Goal: Use online tool/utility: Utilize a website feature to perform a specific function

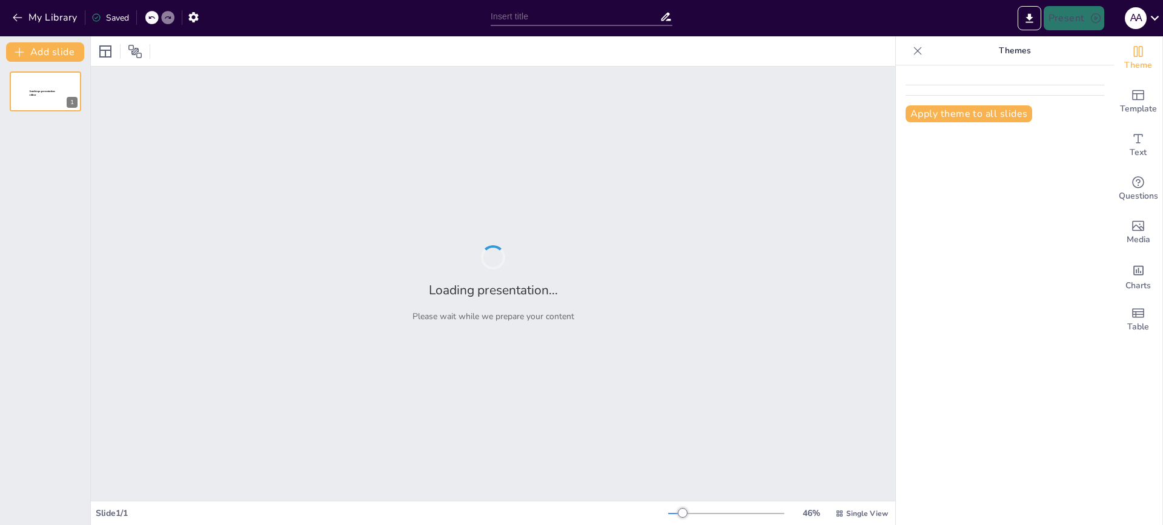
type input "The ABCs of Fun: Turning 6-Year-Olds into English Explorers!"
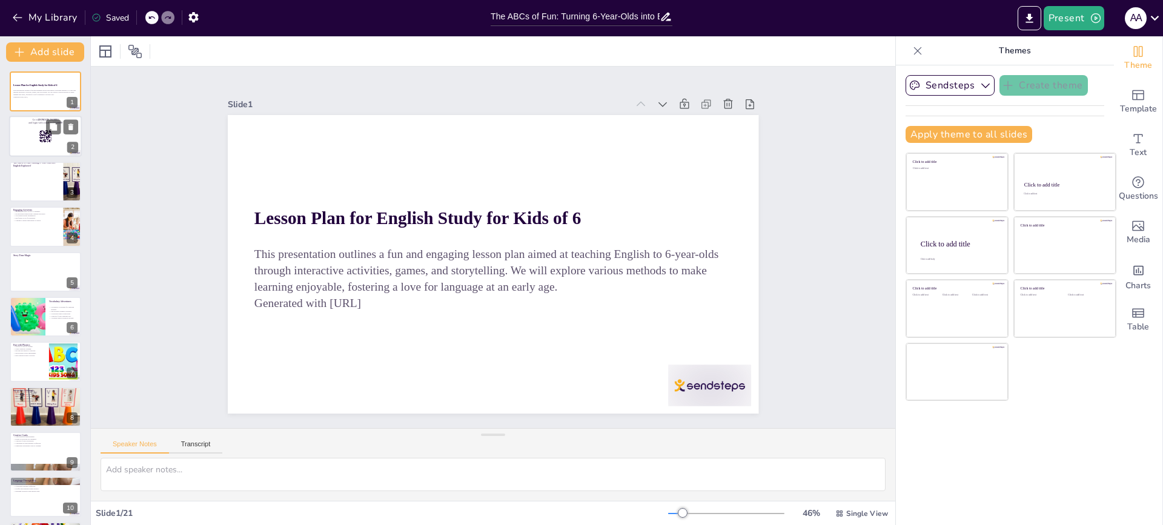
click at [47, 144] on div at bounding box center [45, 136] width 73 height 41
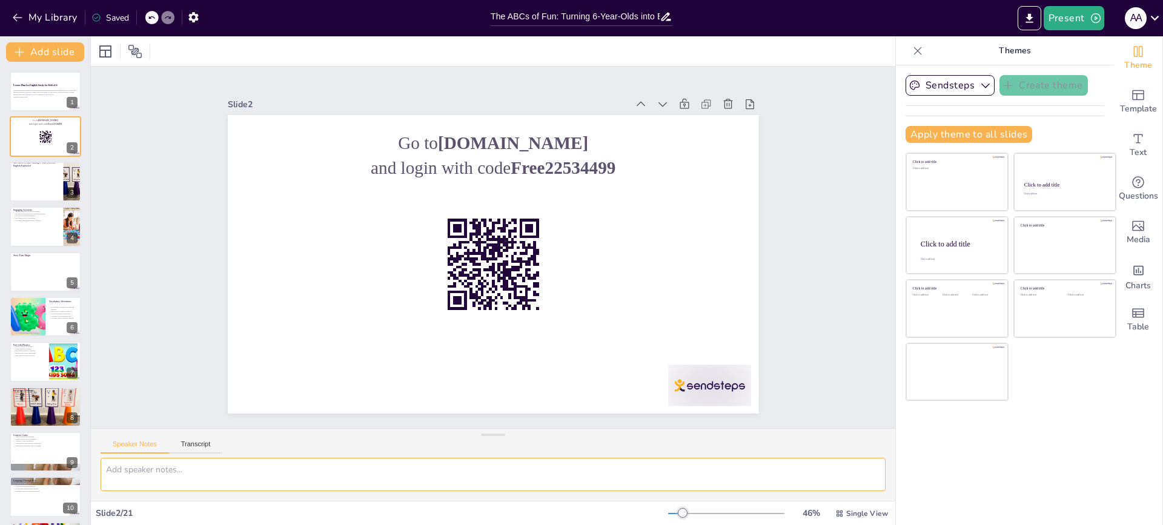
click at [173, 477] on textarea at bounding box center [493, 474] width 785 height 33
click at [188, 446] on button "Transcript" at bounding box center [196, 446] width 54 height 13
click at [130, 448] on button "Speaker Notes" at bounding box center [135, 446] width 68 height 13
click at [131, 472] on textarea at bounding box center [493, 474] width 785 height 33
click at [39, 138] on icon at bounding box center [45, 136] width 13 height 13
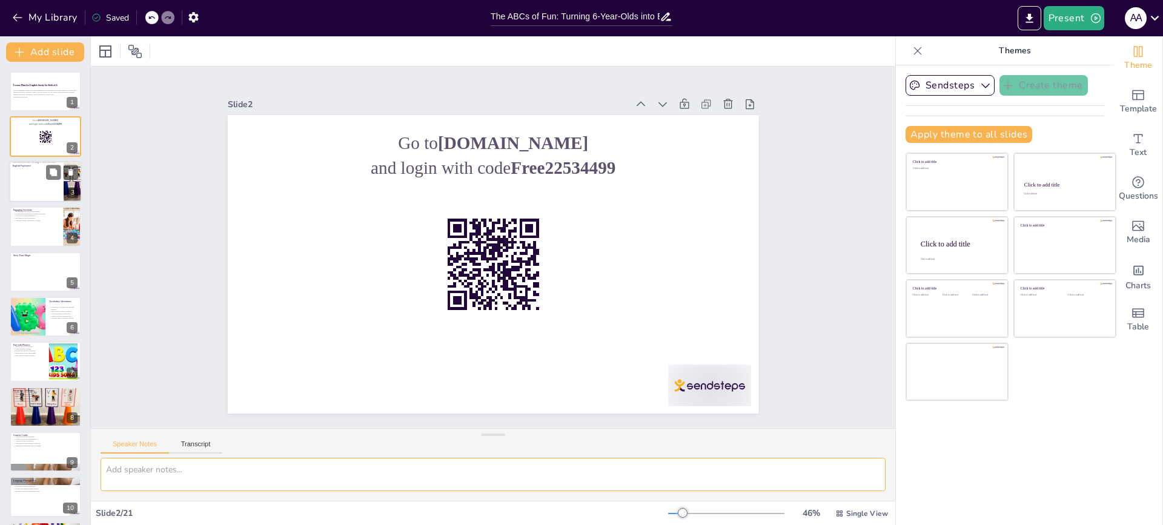
click at [26, 172] on ul at bounding box center [36, 185] width 55 height 36
checkbox input "true"
type textarea "This is a question which you can ask your audience while presenting. Your audie…"
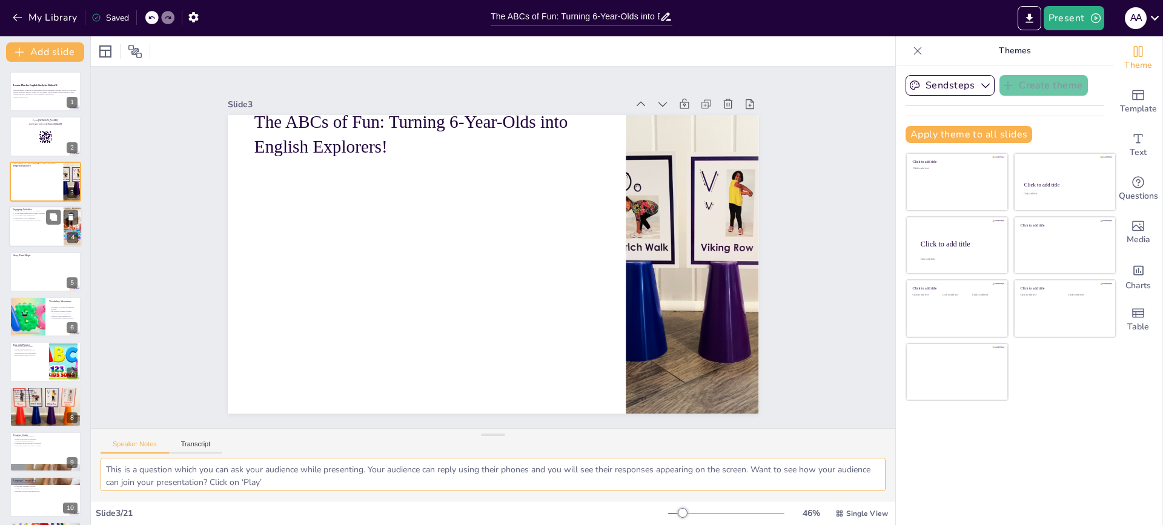
click at [55, 231] on div at bounding box center [45, 226] width 73 height 41
checkbox input "true"
type textarea "Engaging activities are essential for capturing the attention of young learners…"
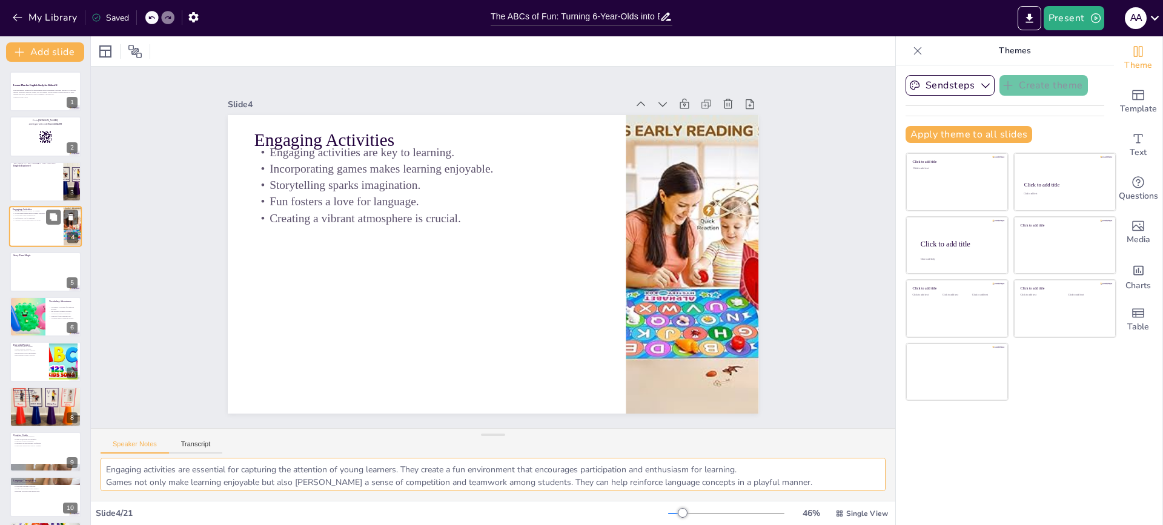
checkbox input "true"
click at [50, 265] on icon at bounding box center [53, 262] width 8 height 8
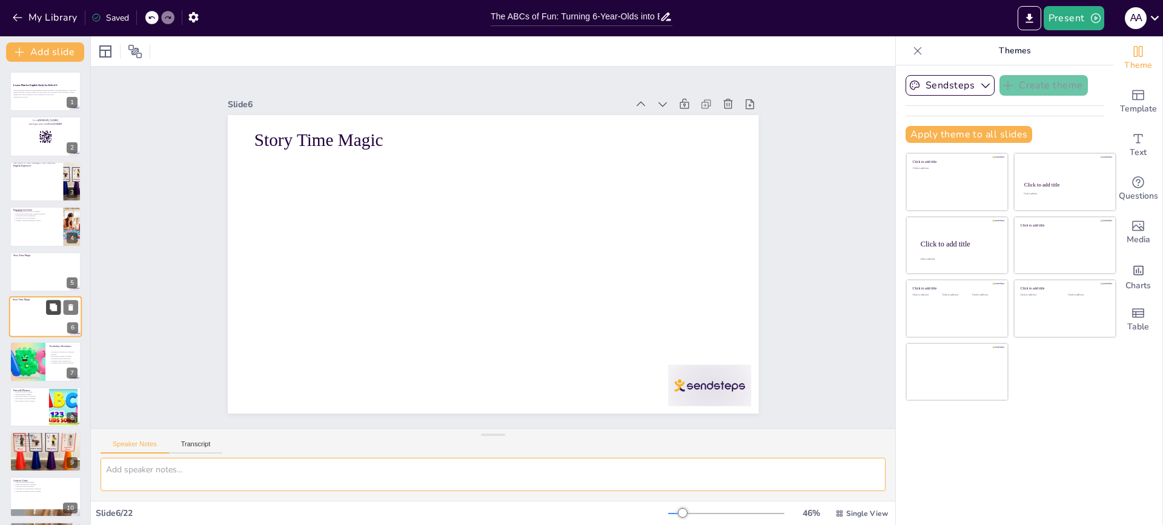
scroll to position [24, 0]
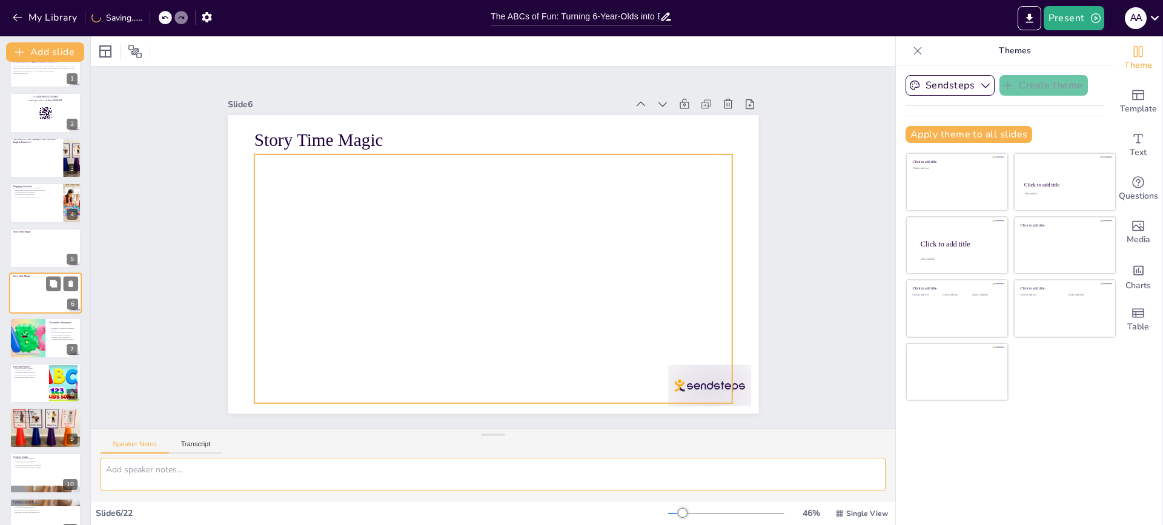
click at [48, 302] on div at bounding box center [45, 295] width 65 height 34
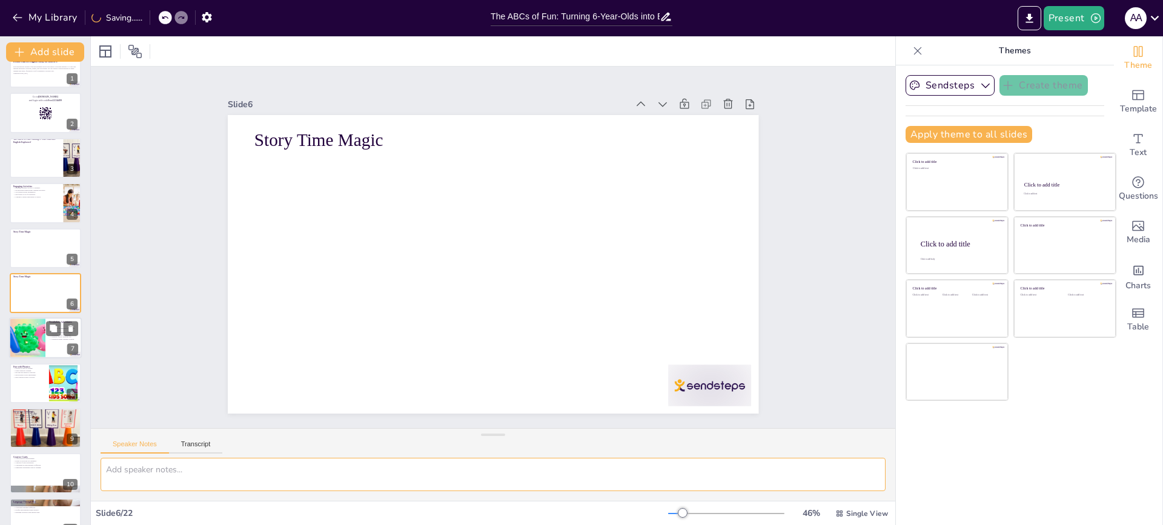
checkbox input "true"
click at [48, 346] on div at bounding box center [45, 338] width 73 height 41
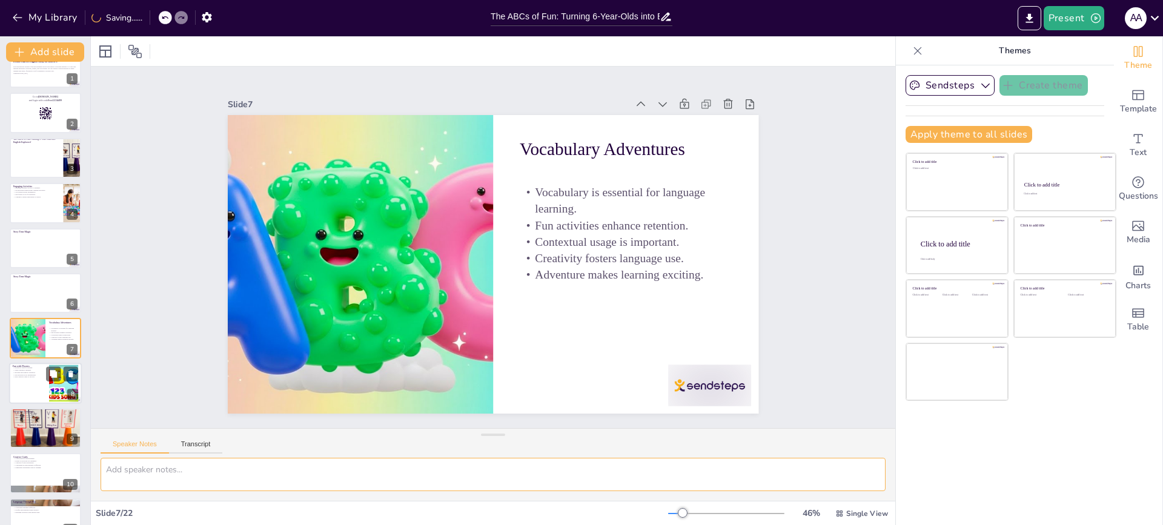
type textarea "Vocabulary is the cornerstone of language learning. The more words children kno…"
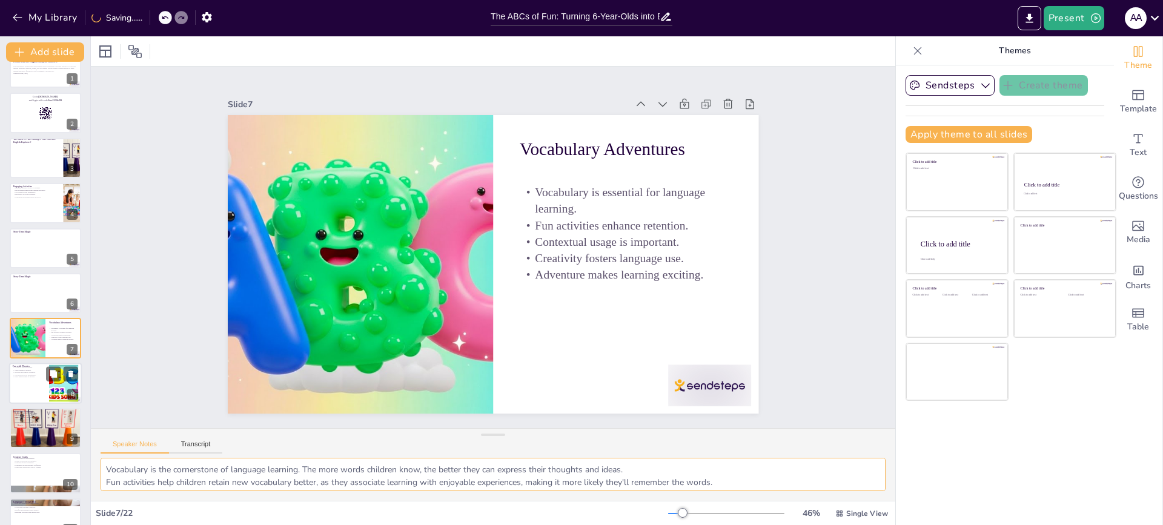
scroll to position [68, 0]
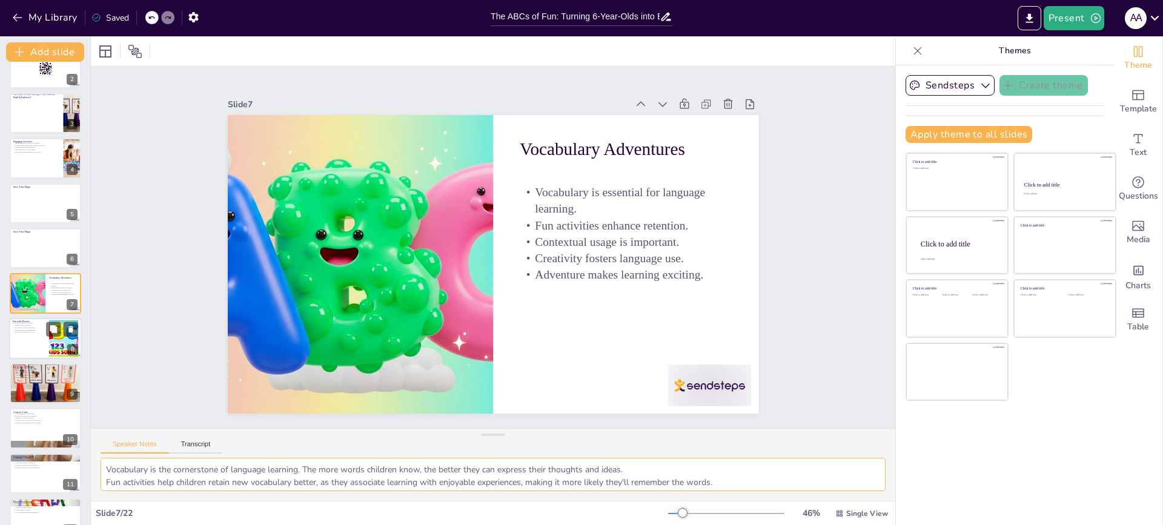
checkbox input "true"
click at [35, 349] on div at bounding box center [45, 338] width 73 height 41
type textarea "Phonics is essential for developing reading skills. It helps children decode wo…"
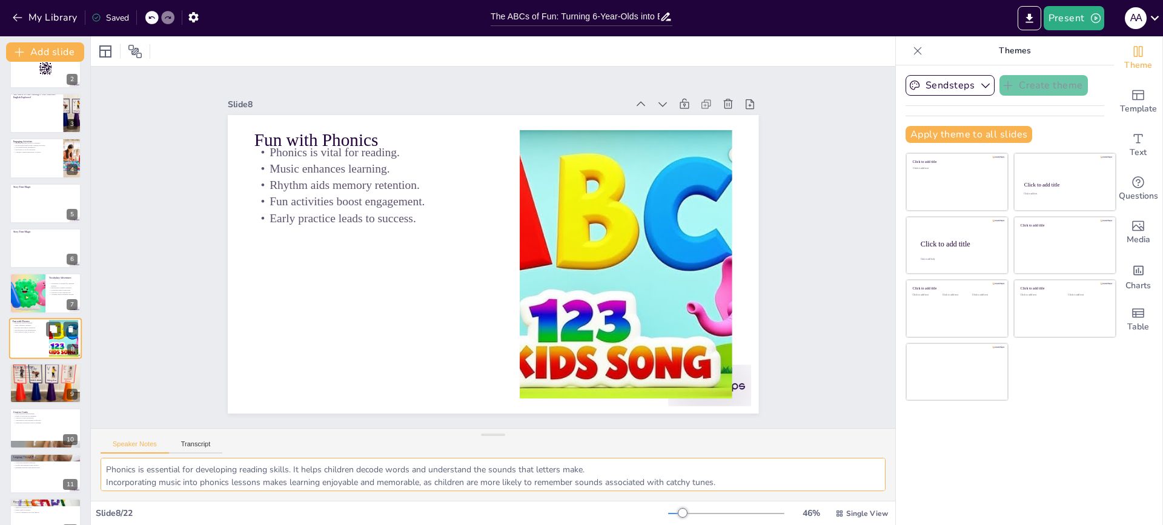
scroll to position [113, 0]
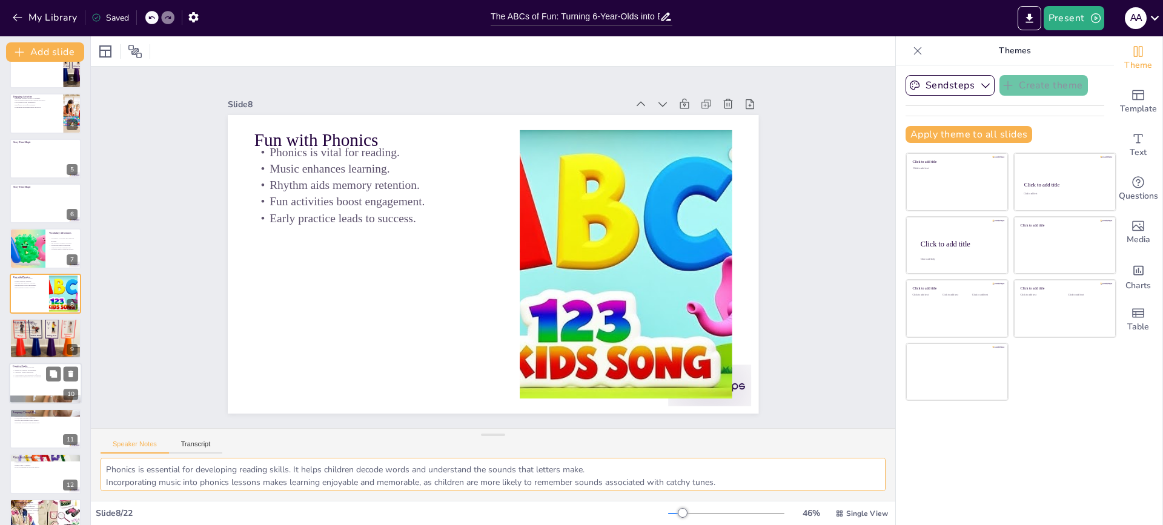
checkbox input "true"
click at [28, 386] on div at bounding box center [45, 383] width 73 height 41
type textarea "Creative crafts help children visualize language concepts, reinforcing their un…"
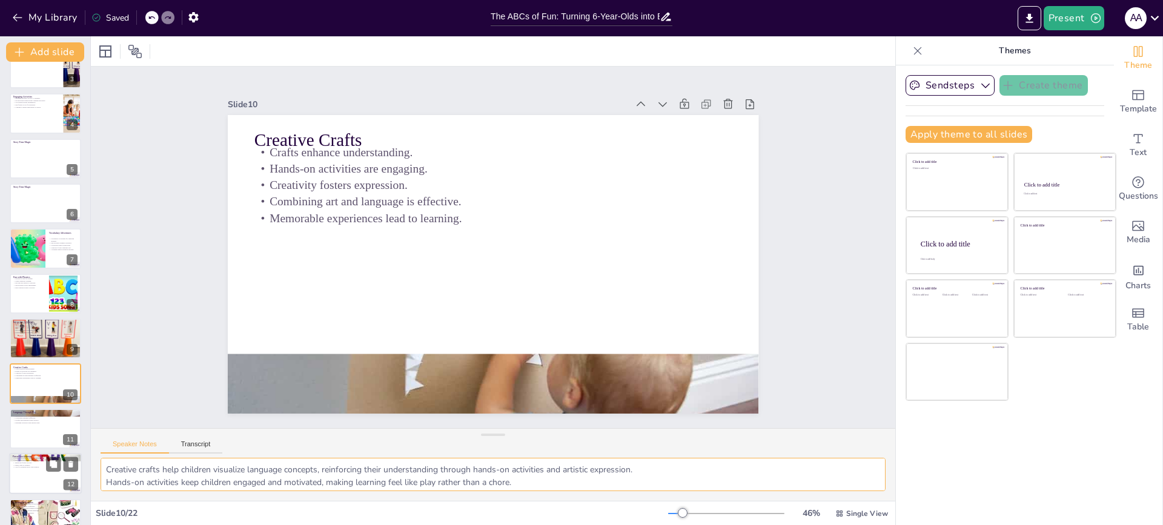
scroll to position [204, 0]
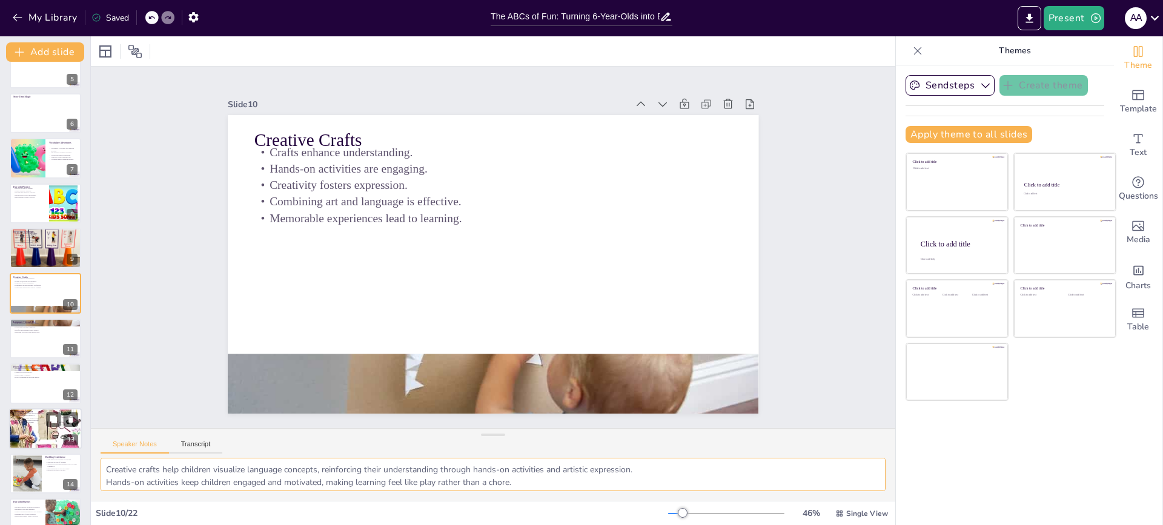
checkbox input "true"
drag, startPoint x: 28, startPoint y: 432, endPoint x: 28, endPoint y: 425, distance: 6.7
click at [28, 431] on div at bounding box center [45, 428] width 71 height 143
type textarea "Celebrating achievements, no matter how small, boosts children's motivation and…"
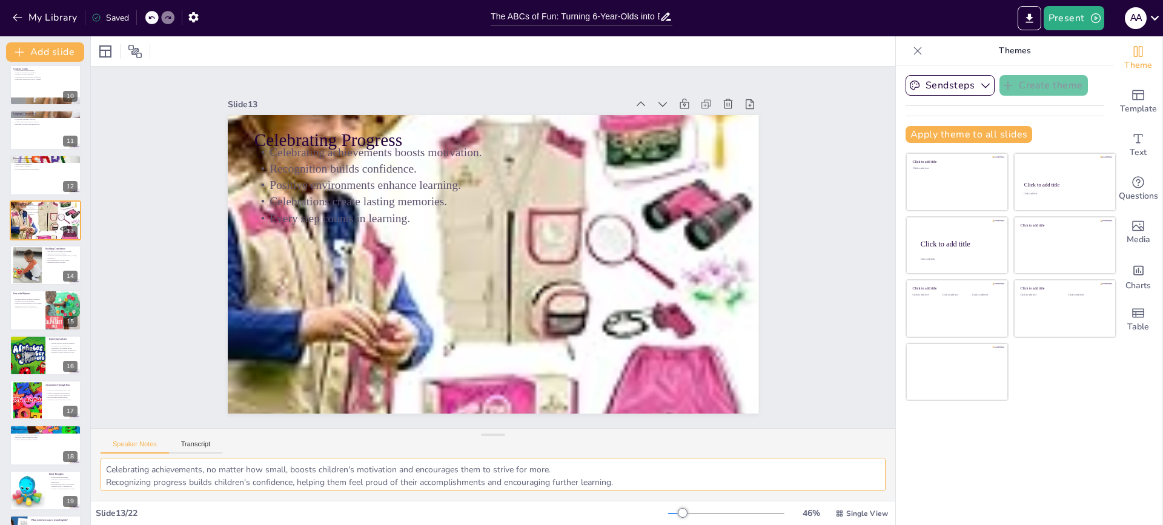
scroll to position [425, 0]
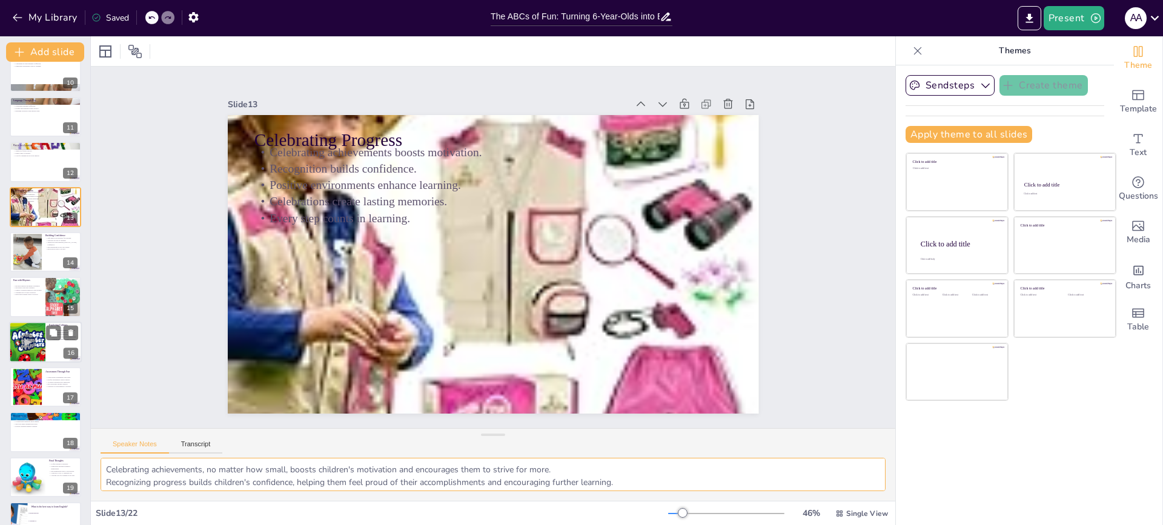
checkbox input "true"
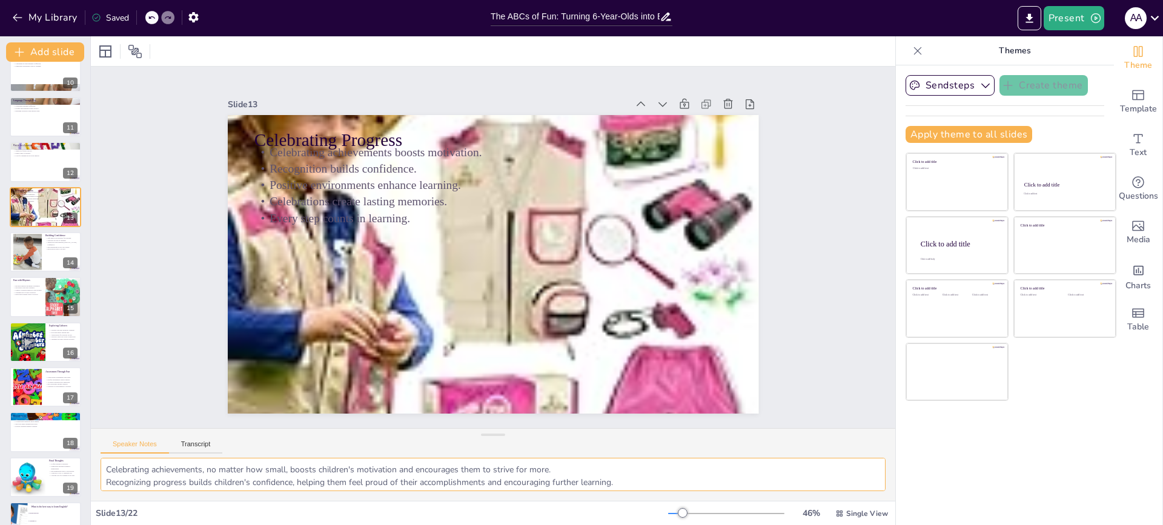
checkbox input "true"
click at [19, 334] on div at bounding box center [27, 342] width 73 height 41
type textarea "Exposure to different cultures enhances language learning by providing context …"
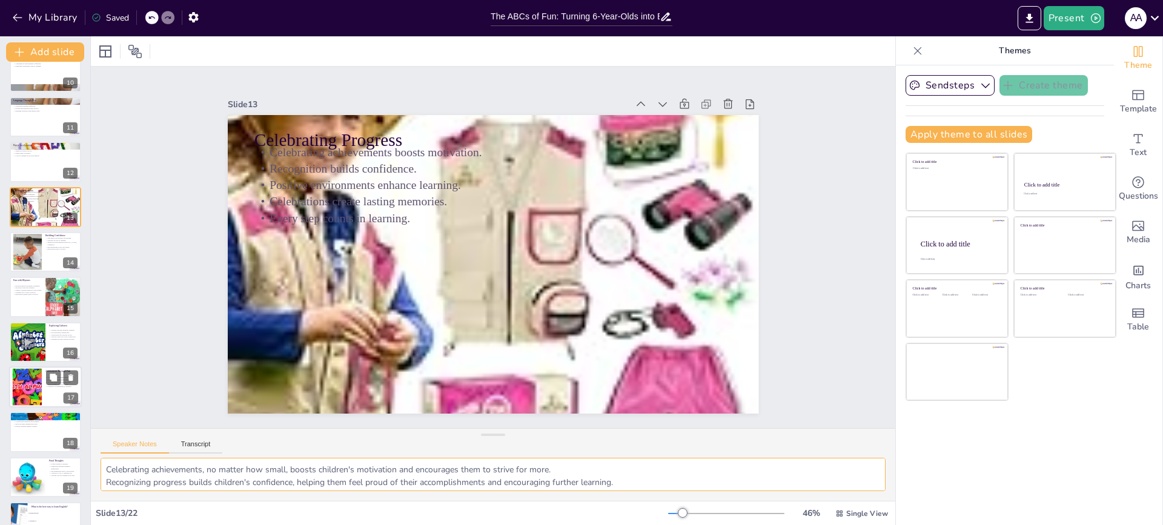
checkbox input "true"
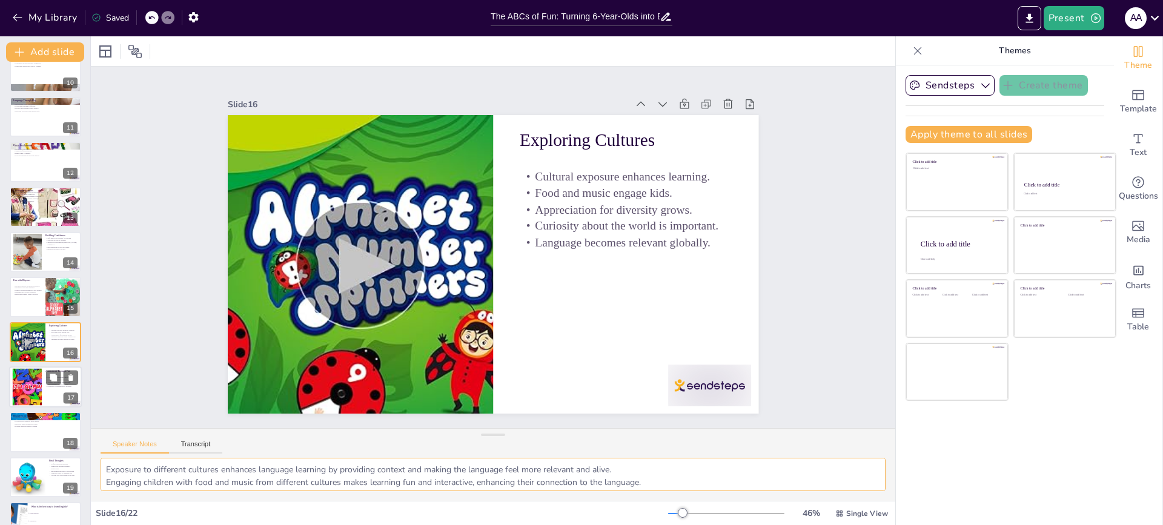
scroll to position [474, 0]
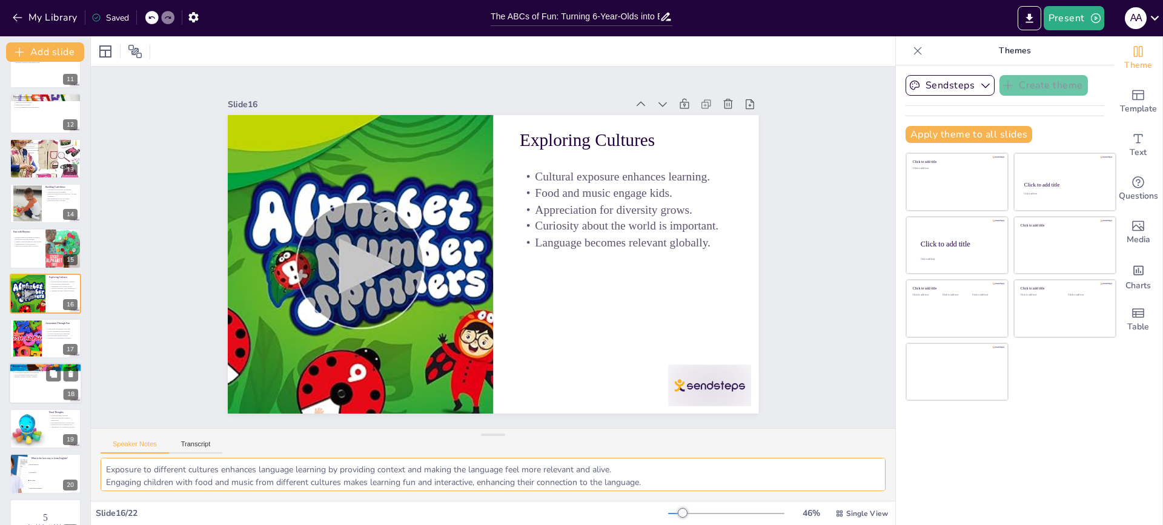
checkbox input "true"
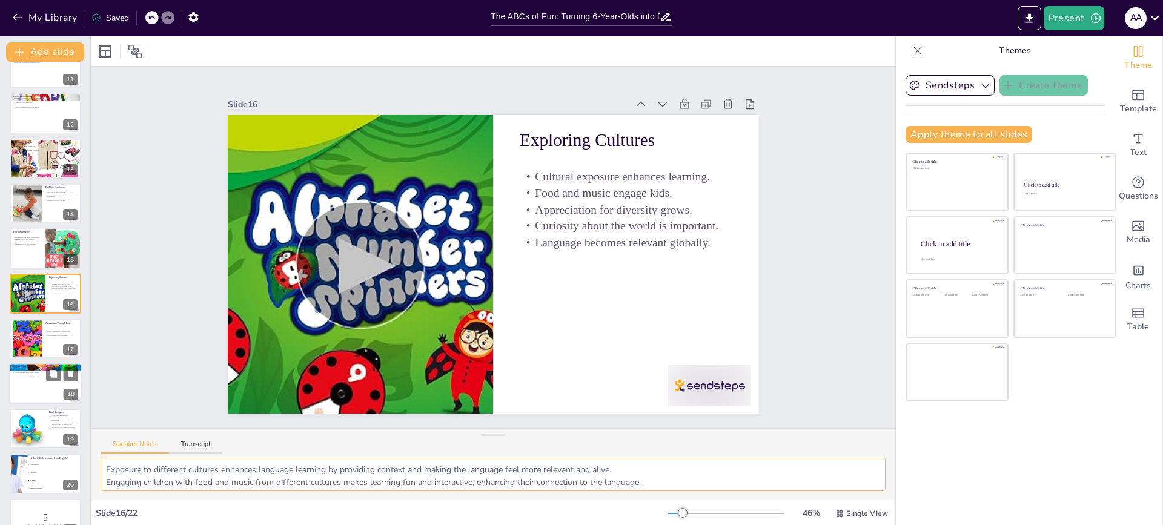
checkbox input "true"
click at [29, 382] on div at bounding box center [45, 383] width 71 height 40
type textarea "Providing resources to parents extends learning beyond the classroom, reinforci…"
checkbox input "true"
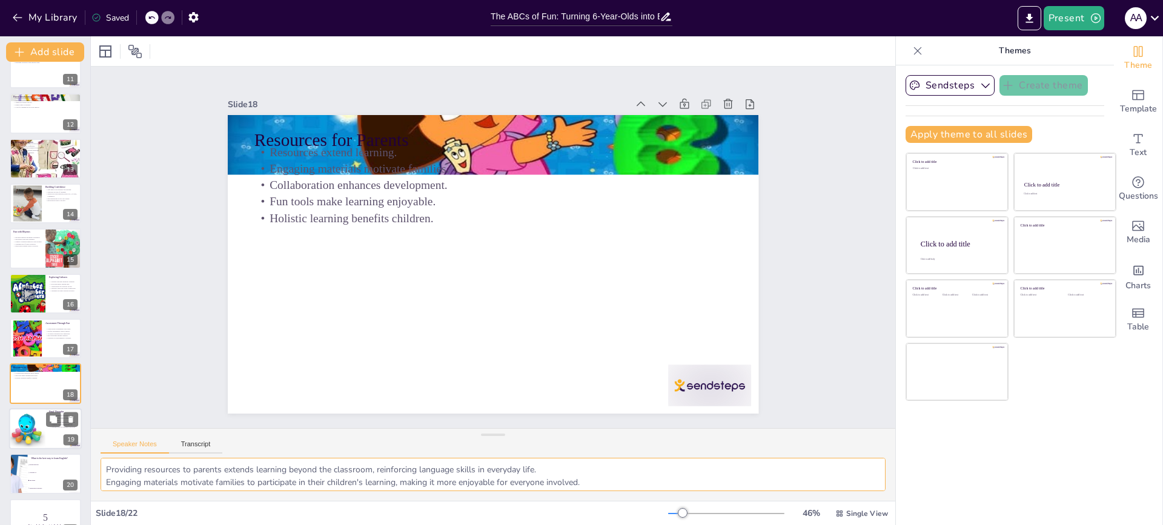
scroll to position [542, 0]
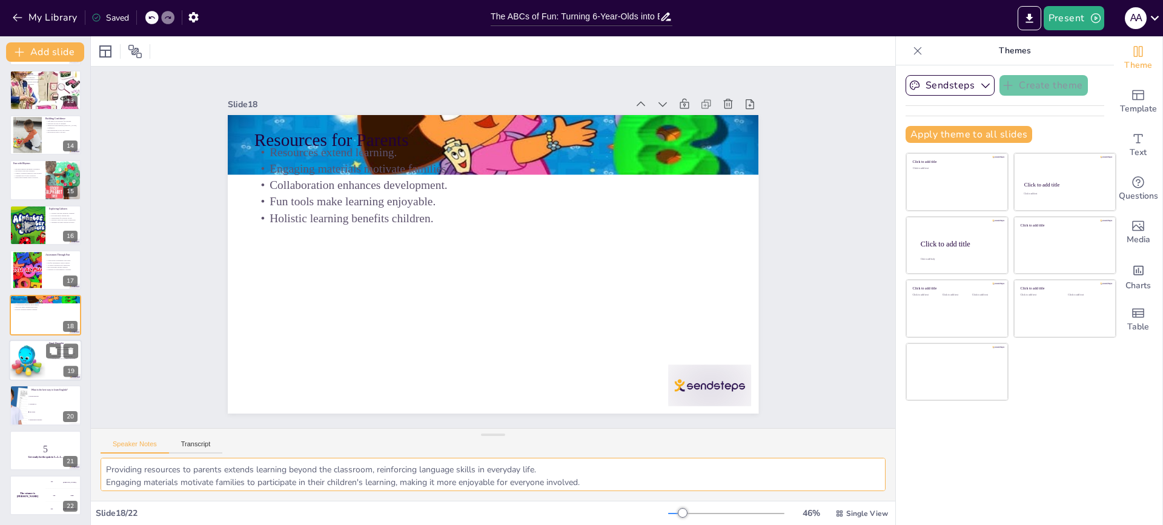
checkbox input "true"
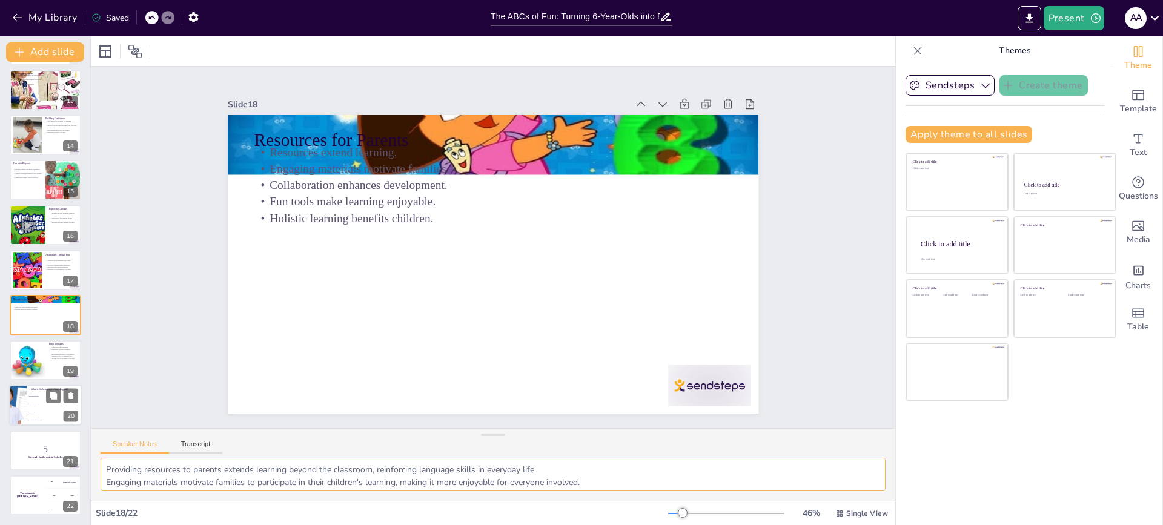
checkbox input "true"
drag, startPoint x: 27, startPoint y: 414, endPoint x: 29, endPoint y: 406, distance: 7.5
click at [28, 411] on li "Fun games" at bounding box center [54, 413] width 55 height 8
type textarea "The correct answer is "Fun games," as discussed in the slide titled "Engaging A…"
checkbox input "true"
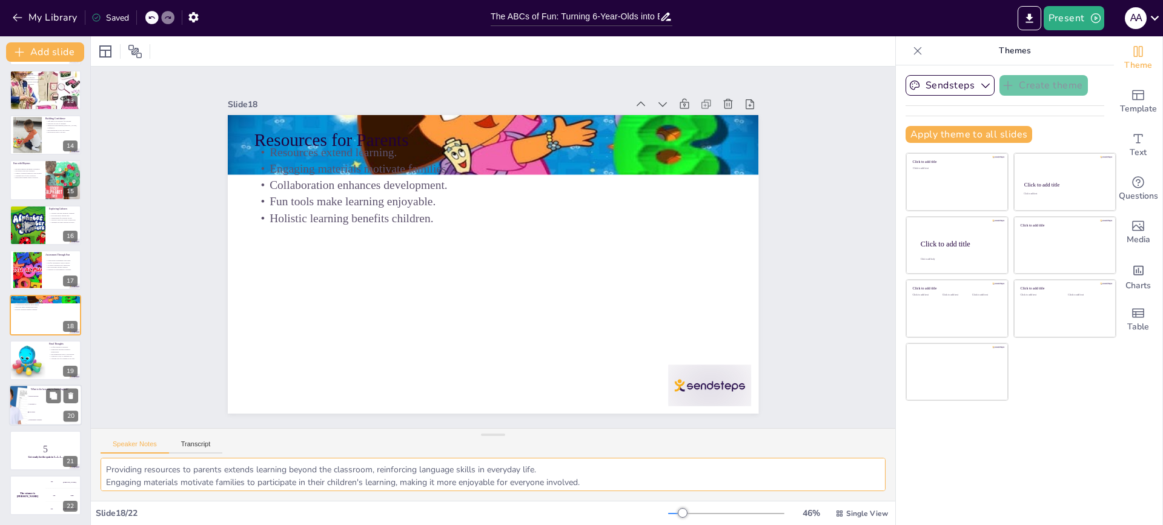
checkbox input "true"
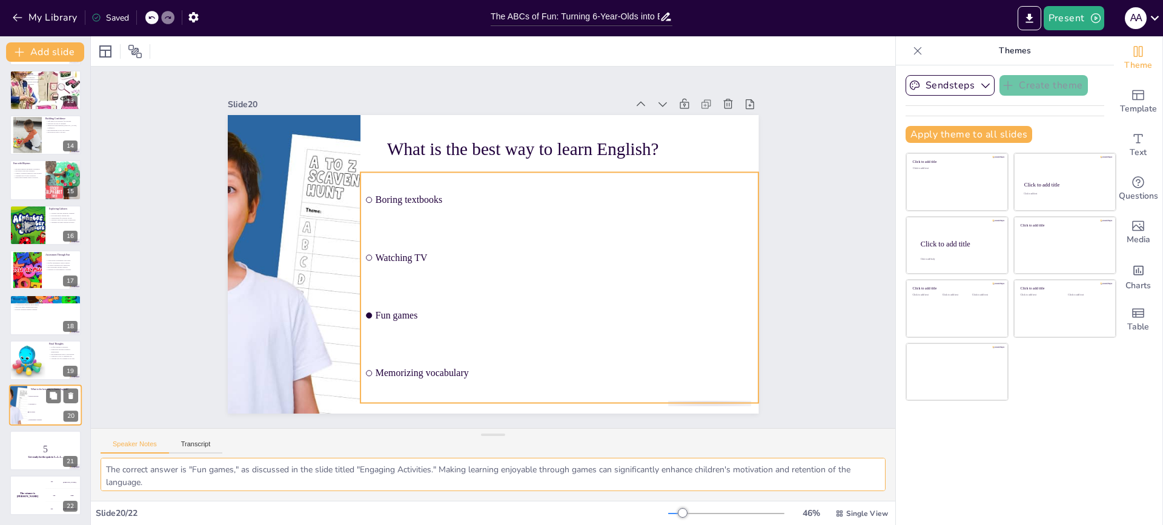
checkbox input "true"
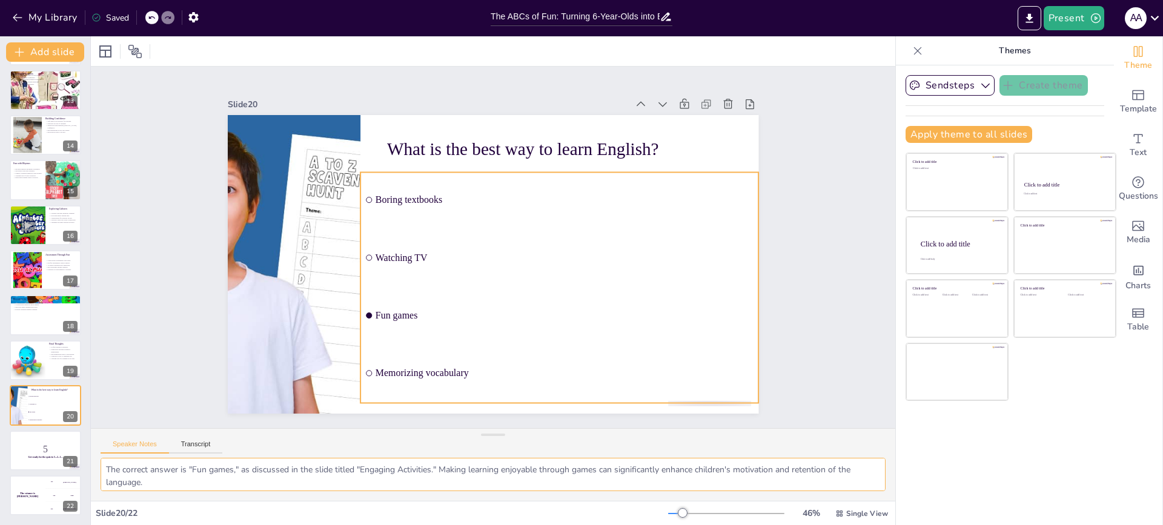
checkbox input "true"
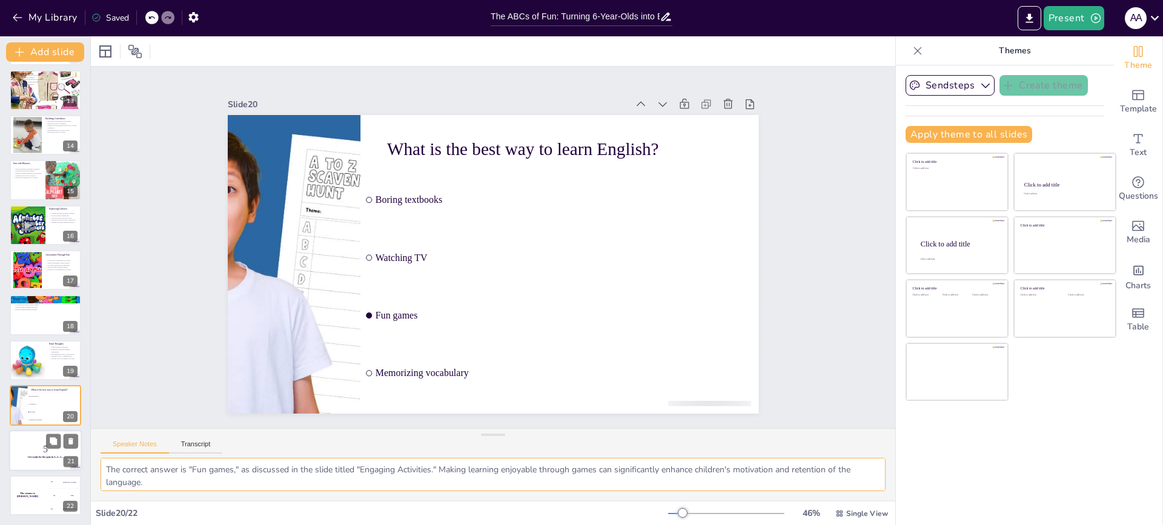
checkbox input "true"
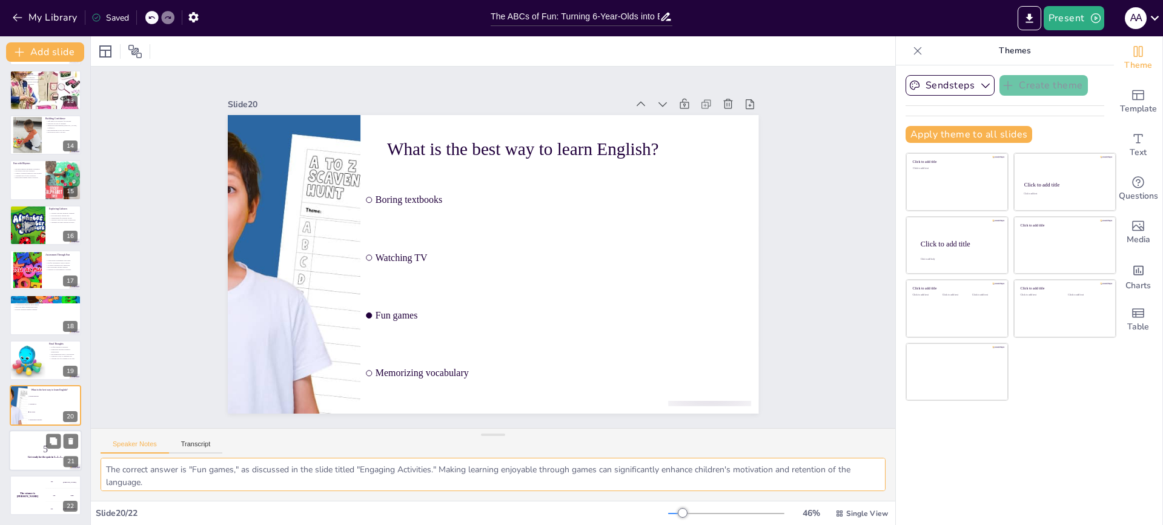
checkbox input "true"
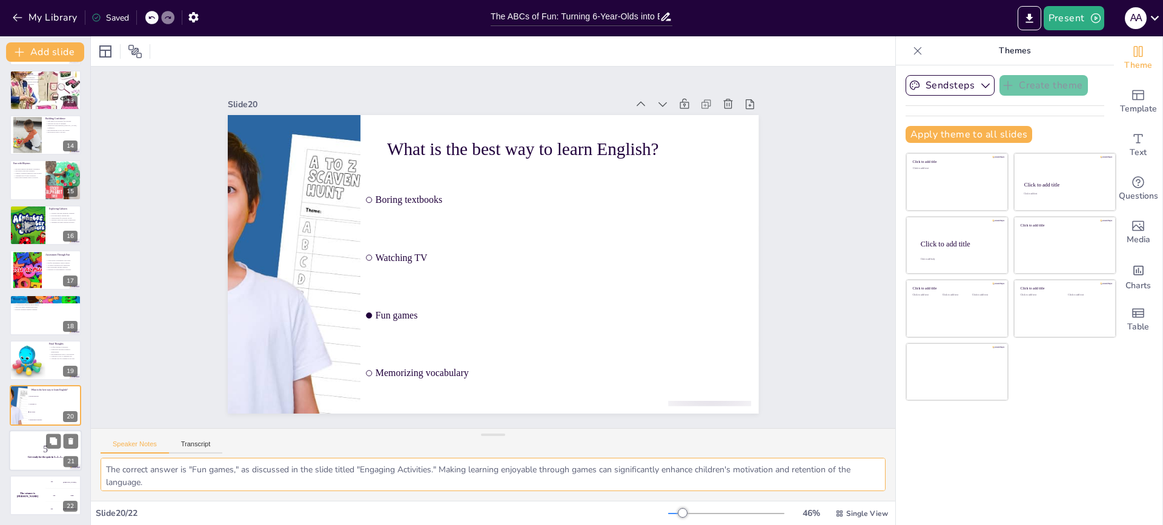
click at [45, 457] on strong "Get ready for the quiz in 3...2...1..." at bounding box center [45, 456] width 35 height 2
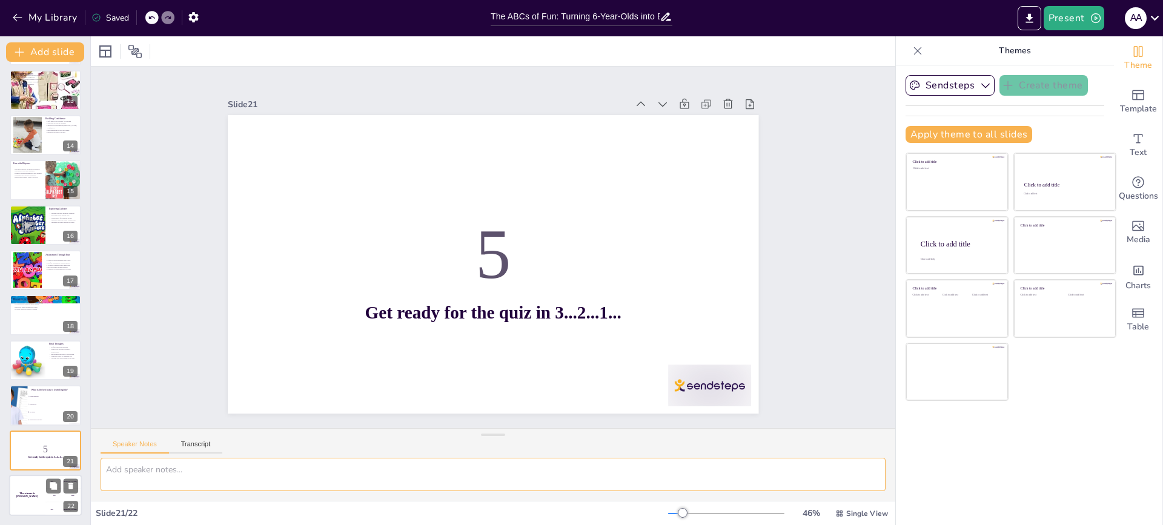
drag, startPoint x: 42, startPoint y: 488, endPoint x: 49, endPoint y: 475, distance: 15.2
click at [44, 483] on div "The winner is [PERSON_NAME]" at bounding box center [27, 495] width 36 height 41
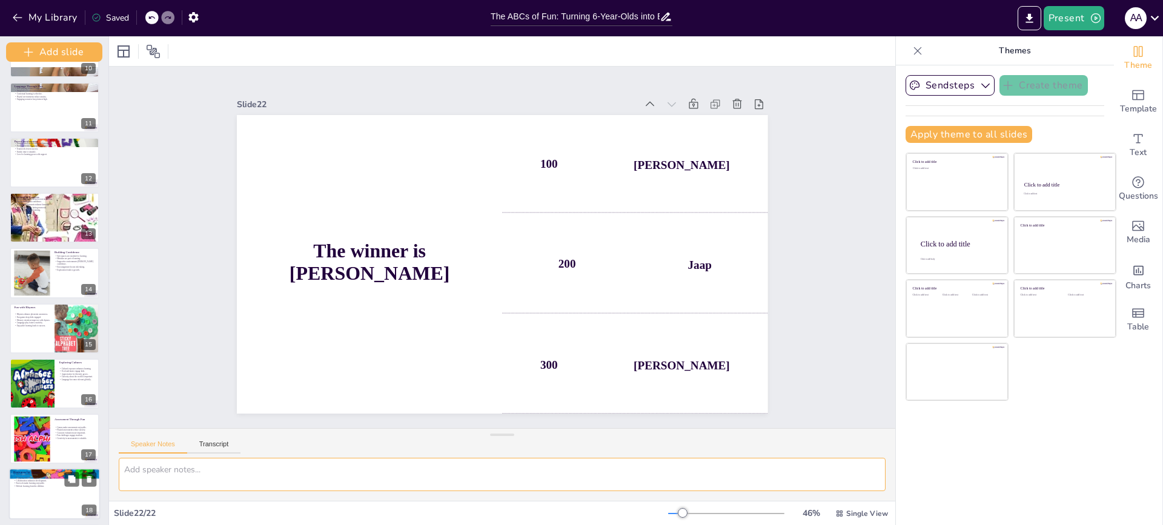
drag, startPoint x: 90, startPoint y: 349, endPoint x: 82, endPoint y: 491, distance: 142.0
click at [83, 368] on div "Add slide Lesson Plan for English Study for Kids of 6 This presentation outline…" at bounding box center [54, 280] width 109 height 489
checkbox input "true"
click at [62, 434] on p "Fun challenges engage students." at bounding box center [75, 435] width 41 height 3
type textarea "Using games for assessments makes the evaluation process fun, reducing stress a…"
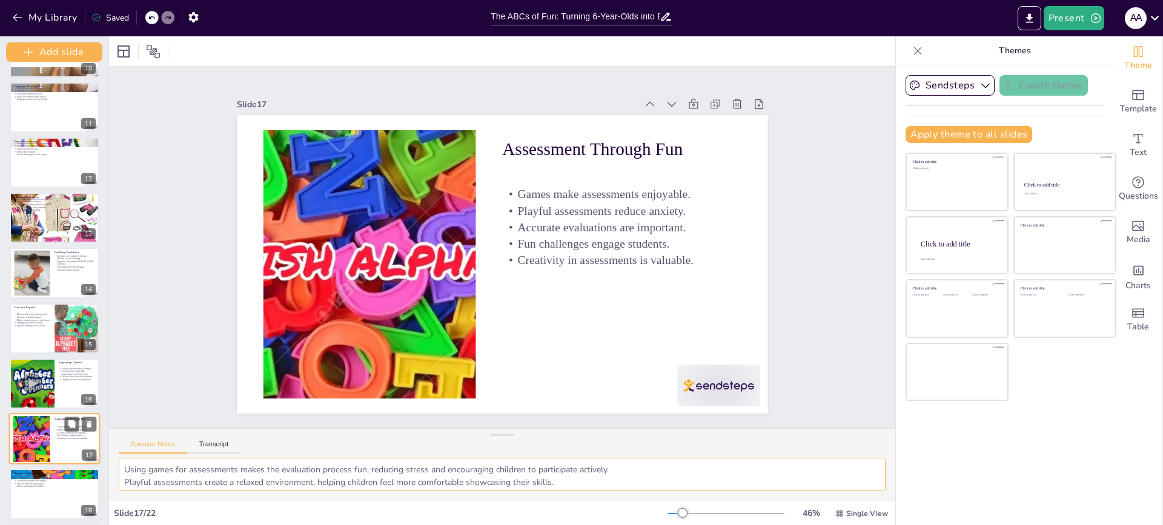
scroll to position [687, 0]
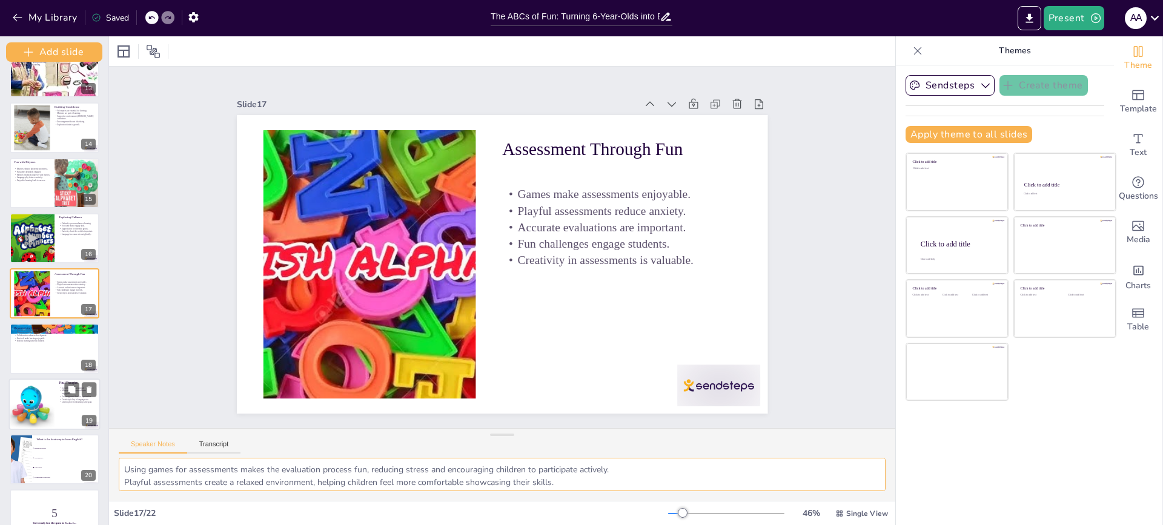
checkbox input "true"
click at [53, 406] on div at bounding box center [32, 404] width 50 height 50
type textarea "Joyful learning experiences are essential for fostering a lifelong love for lan…"
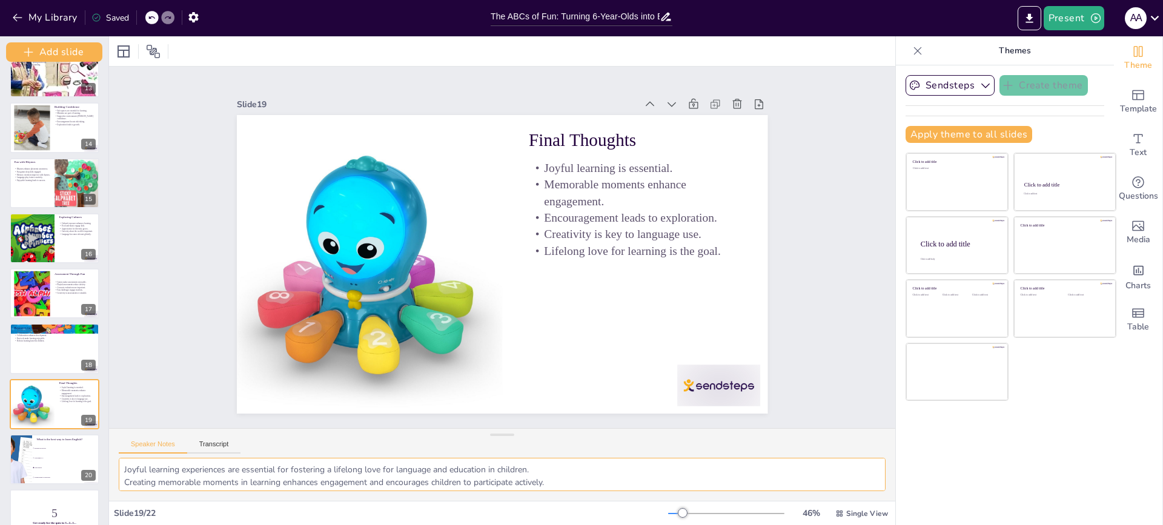
scroll to position [767, 0]
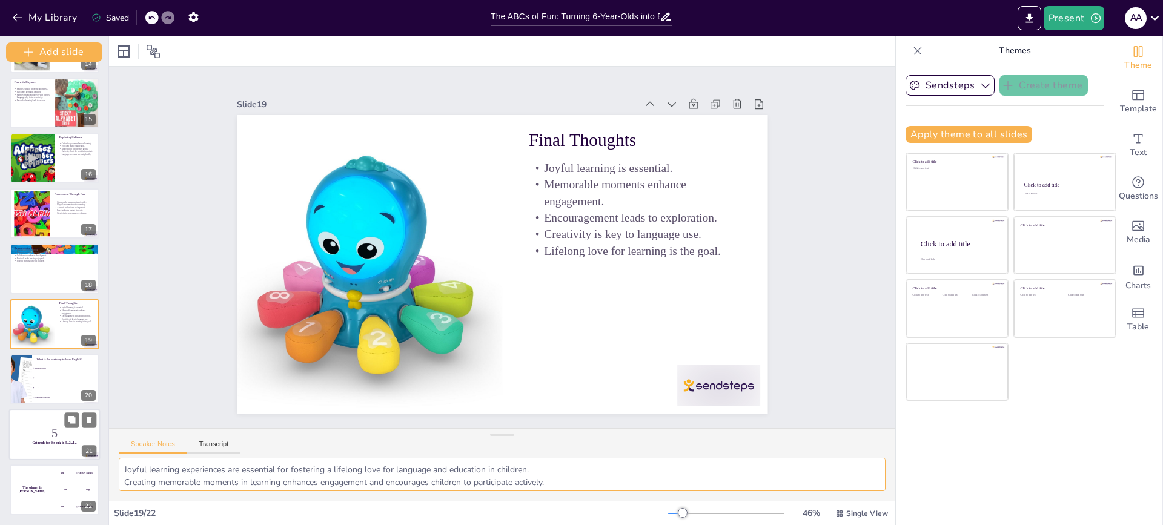
checkbox input "true"
click at [51, 434] on p "5" at bounding box center [54, 433] width 82 height 17
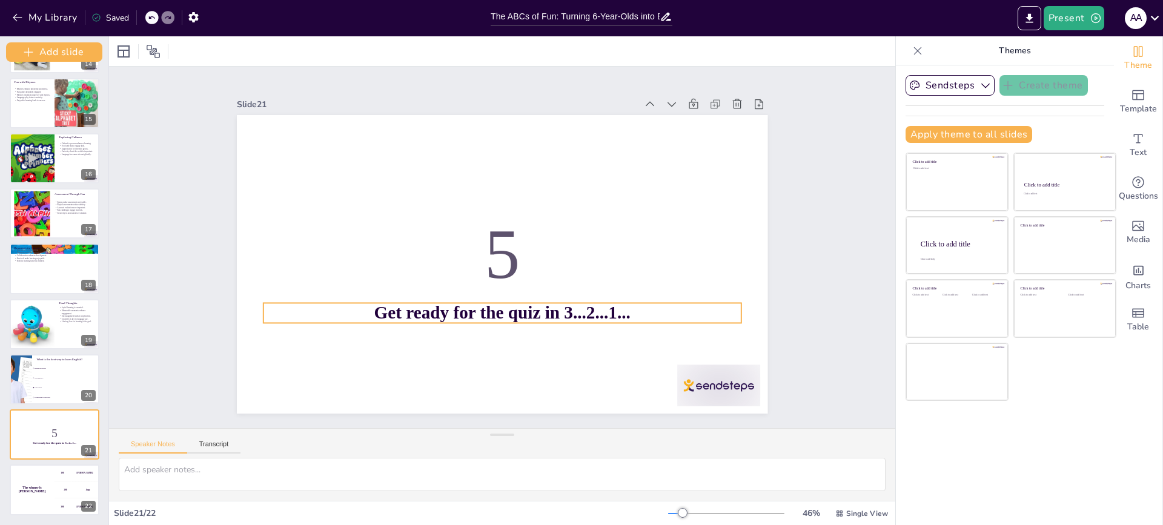
click at [639, 308] on p "Get ready for the quiz in 3...2...1..." at bounding box center [502, 312] width 478 height 25
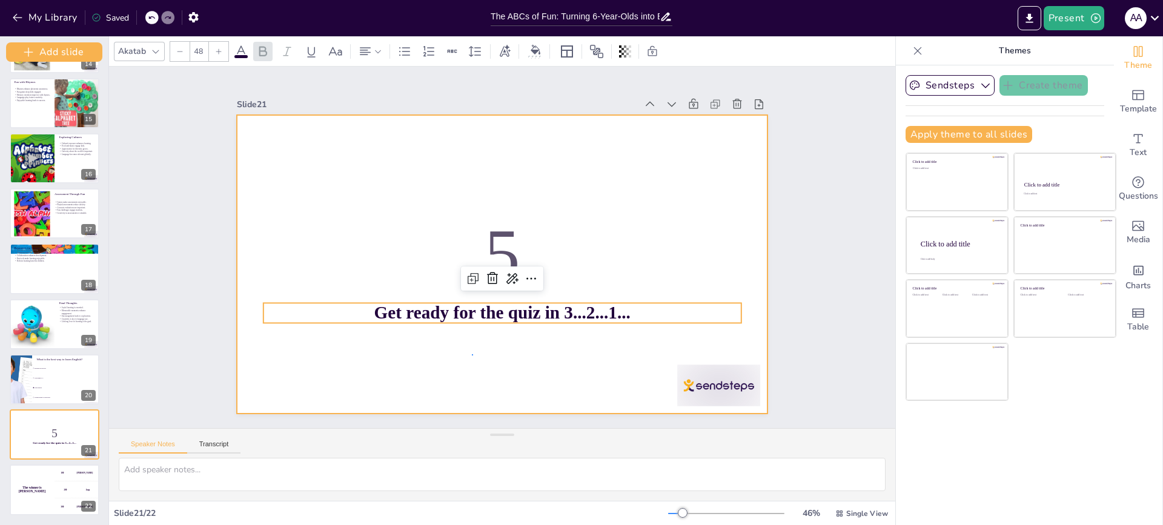
click at [473, 354] on div at bounding box center [498, 264] width 581 height 402
checkbox input "true"
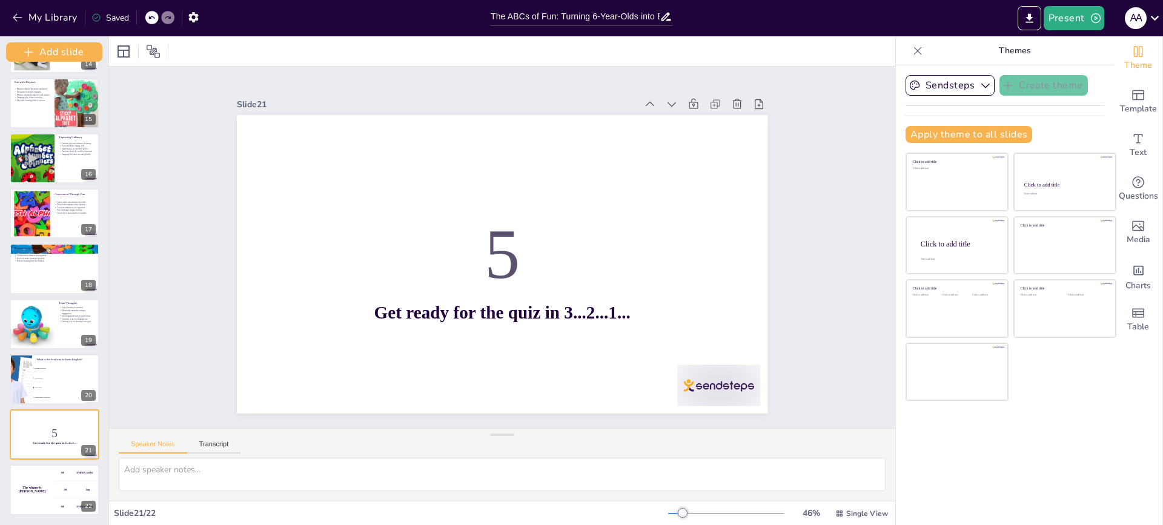
checkbox input "true"
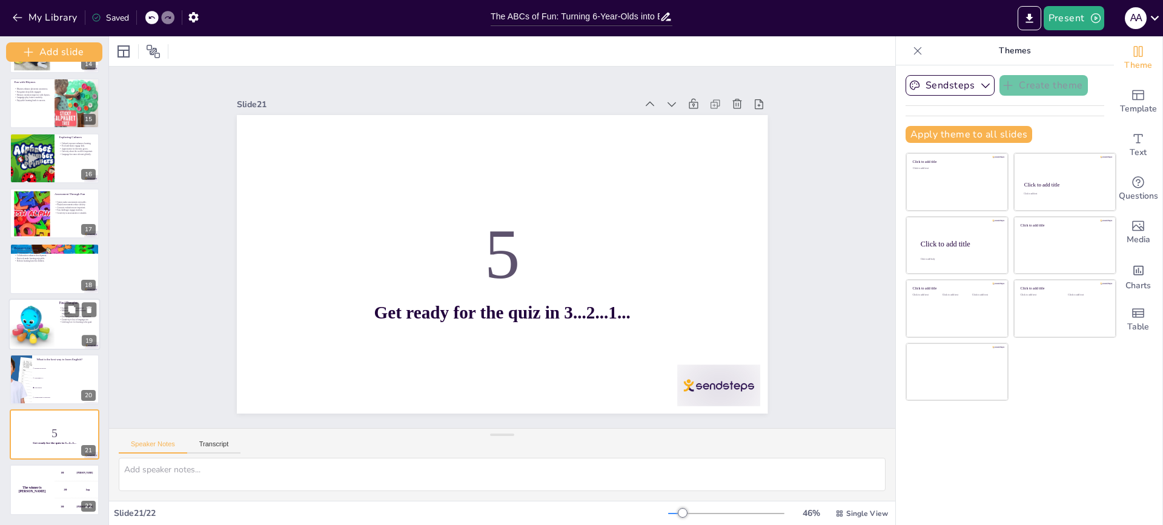
checkbox input "true"
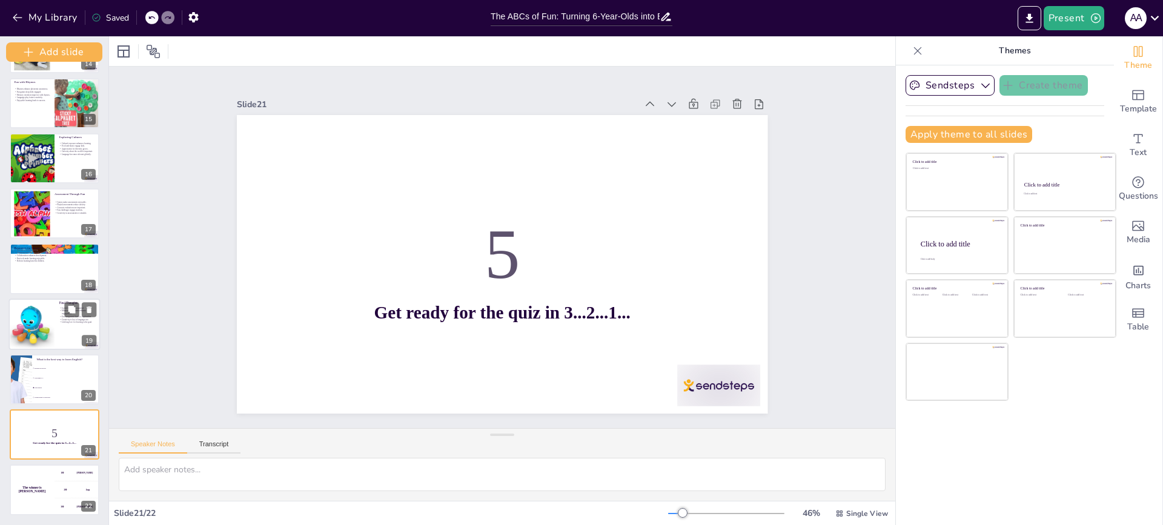
click at [72, 299] on div "Final Thoughts Joyful learning is essential. Memorable moments enhance engageme…" at bounding box center [54, 299] width 91 height 0
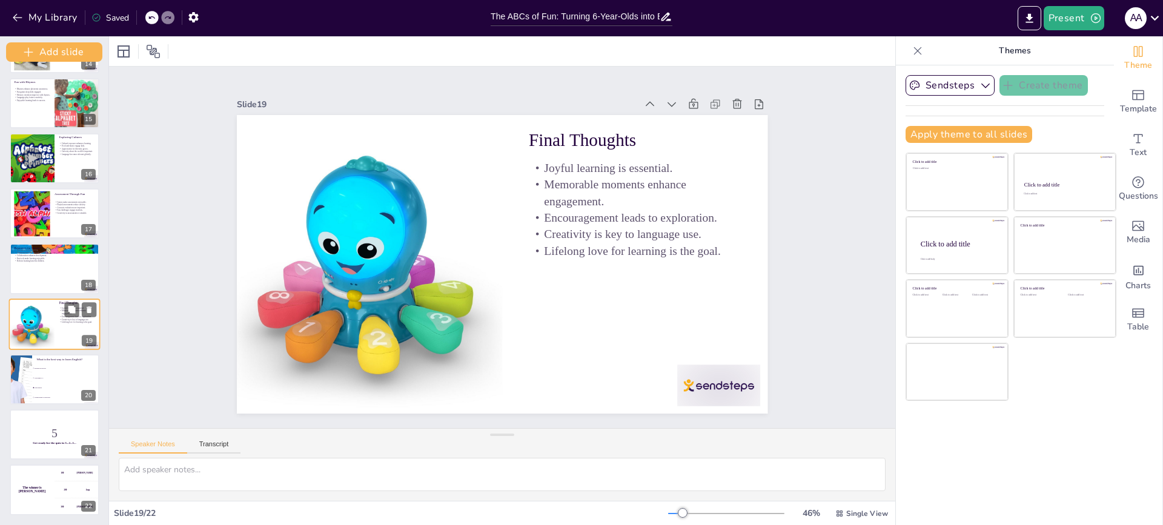
type textarea "Joyful learning experiences are essential for fostering a lifelong love for lan…"
checkbox input "true"
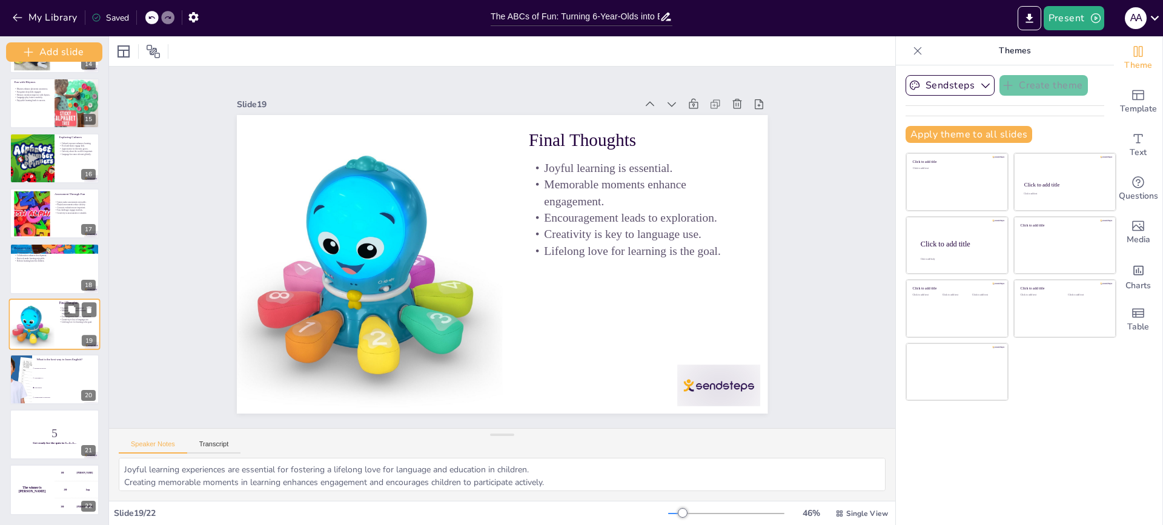
checkbox input "true"
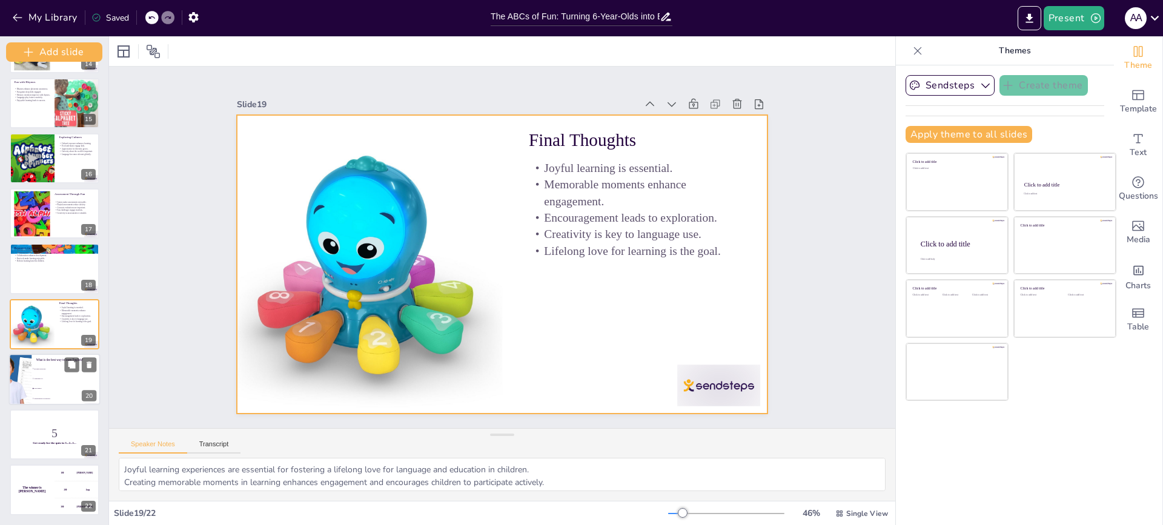
checkbox input "true"
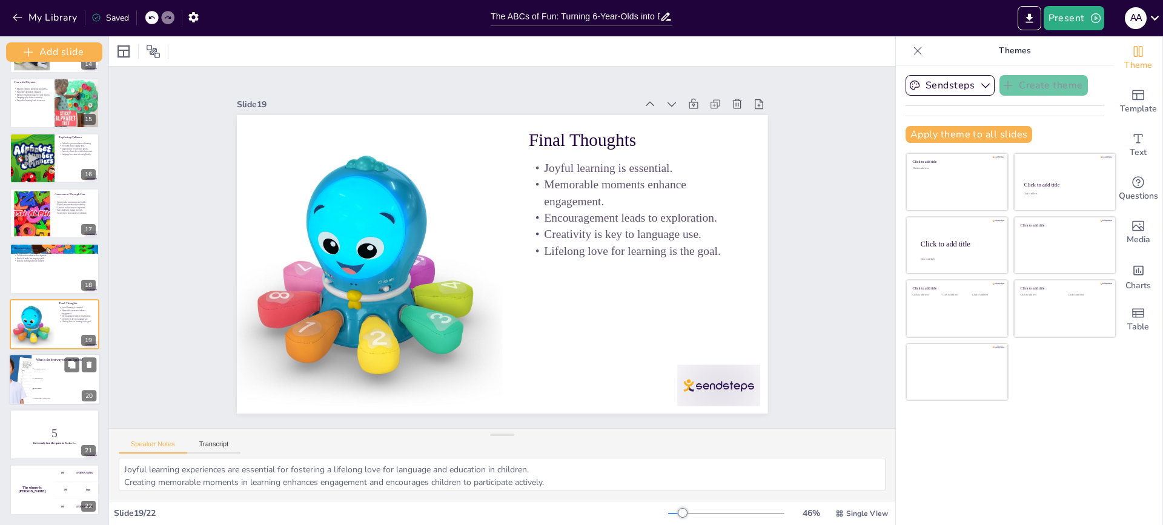
checkbox input "true"
click at [58, 374] on li "Watching TV" at bounding box center [65, 379] width 68 height 10
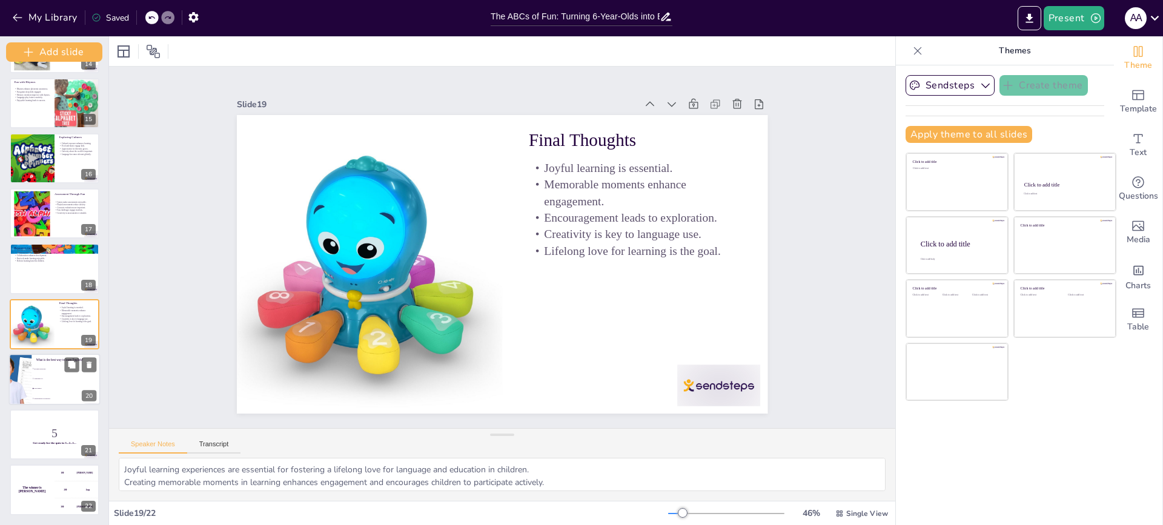
type textarea "The correct answer is "Fun games," as discussed in the slide titled "Engaging A…"
checkbox input "true"
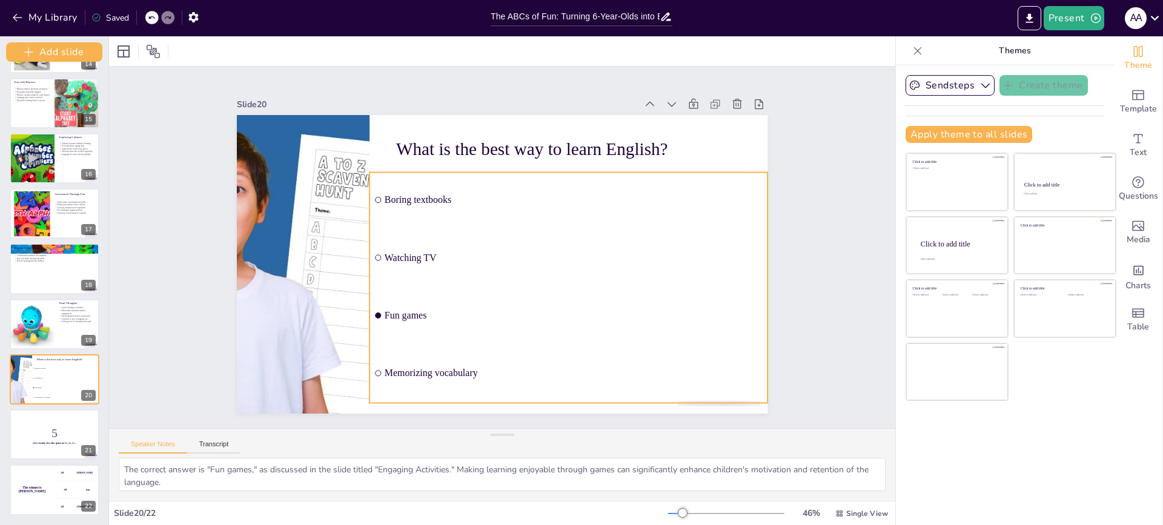
checkbox input "true"
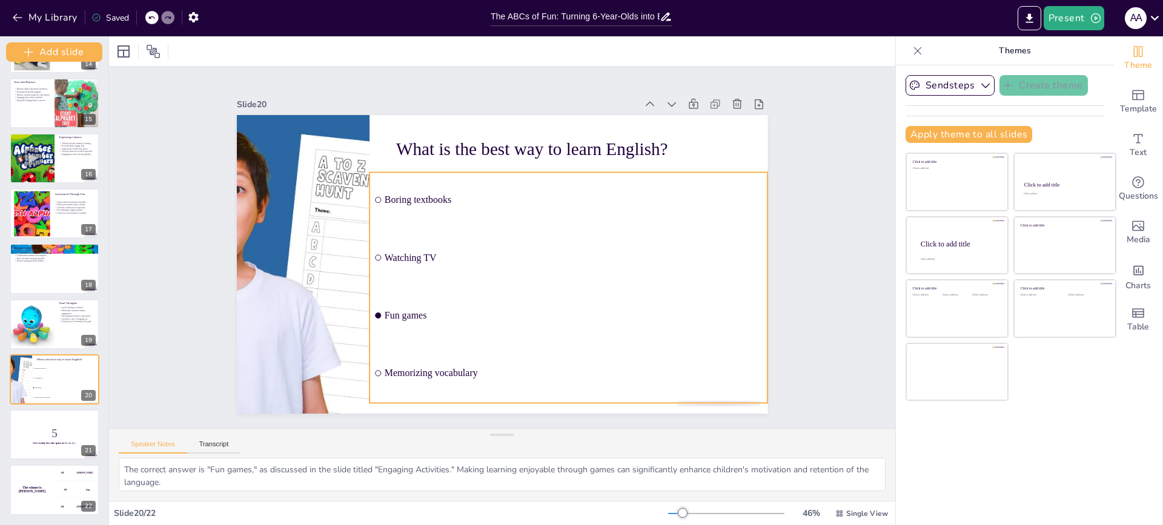
checkbox input "true"
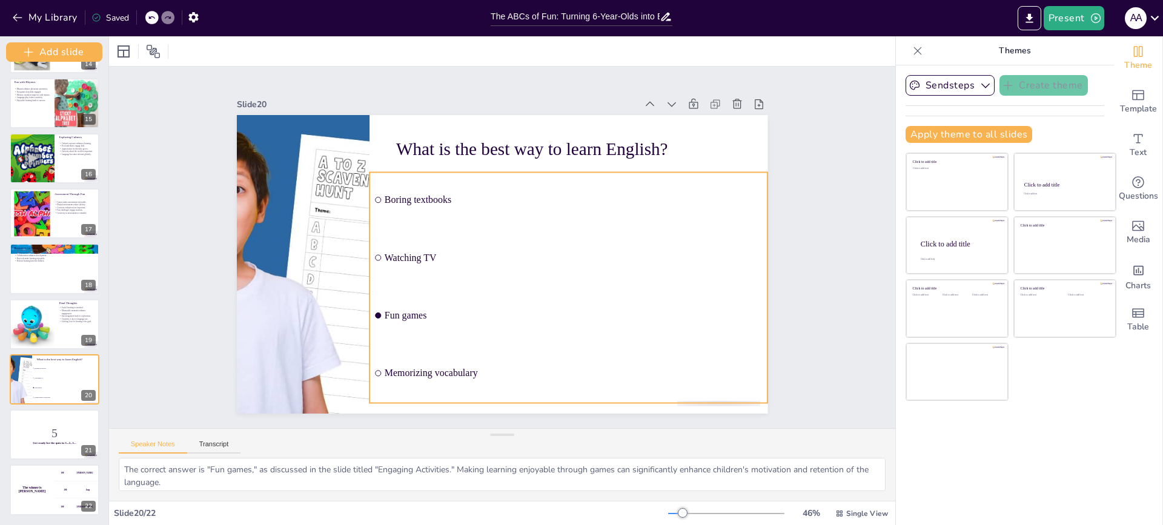
checkbox input "true"
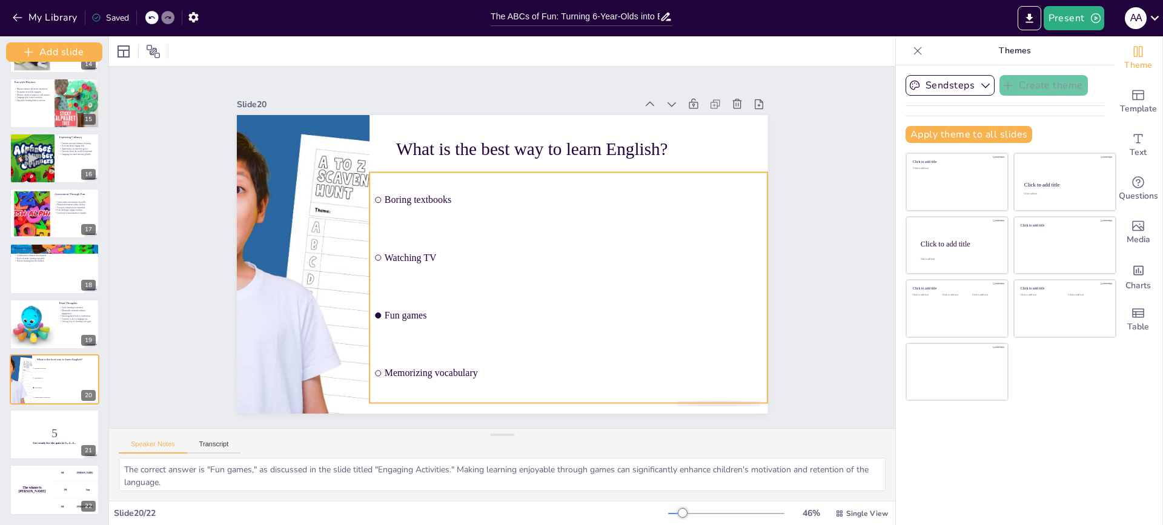
checkbox input "true"
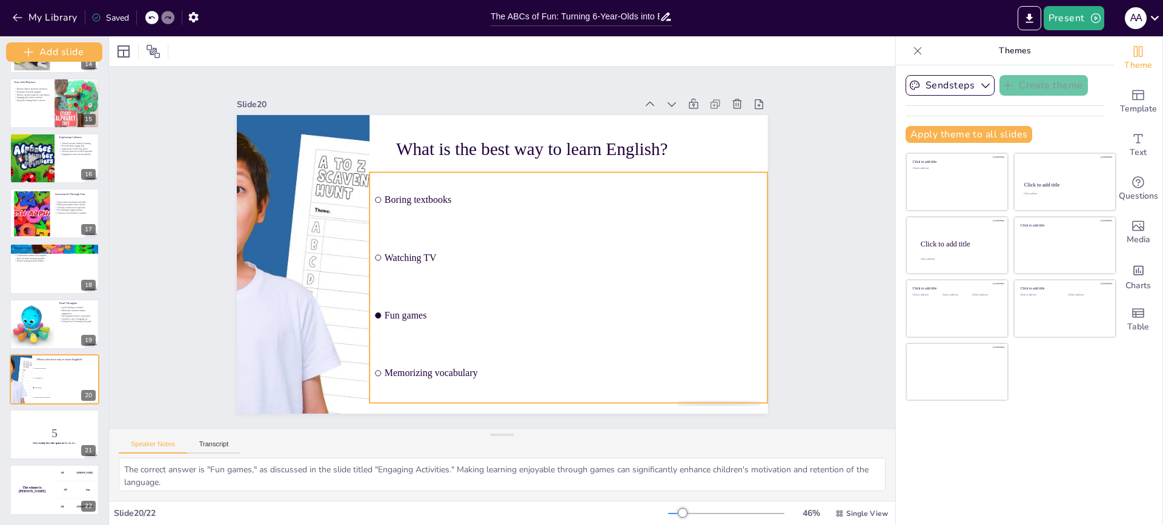
checkbox input "true"
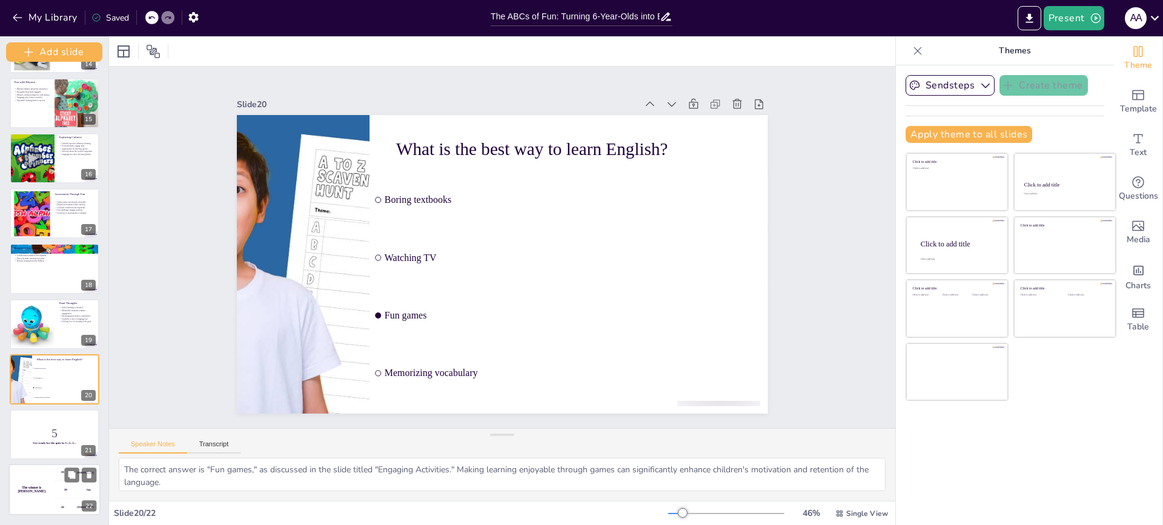
checkbox input "true"
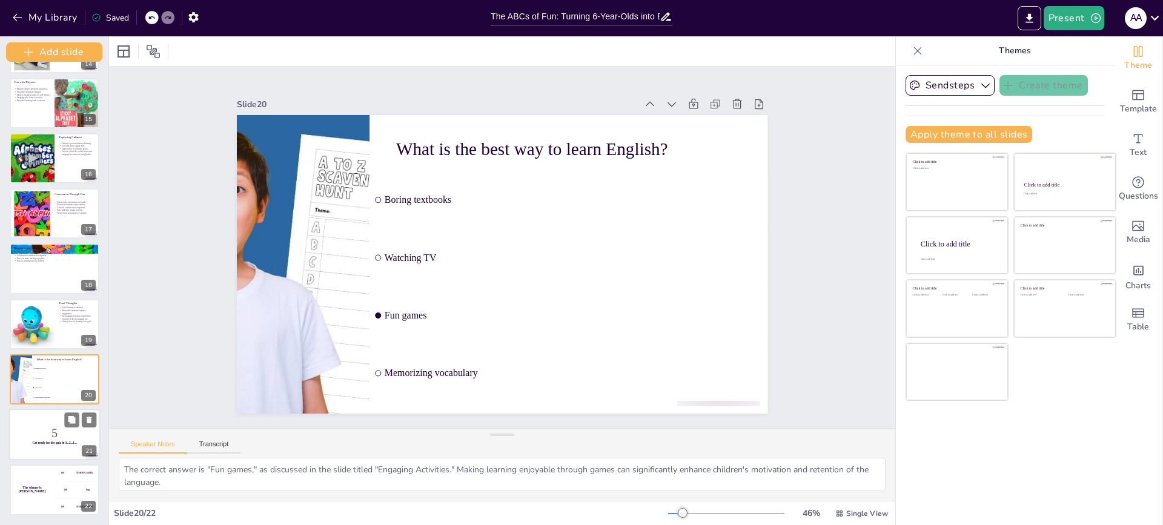
checkbox input "true"
click at [69, 442] on strong "Get ready for the quiz in 3...2...1..." at bounding box center [55, 444] width 44 height 4
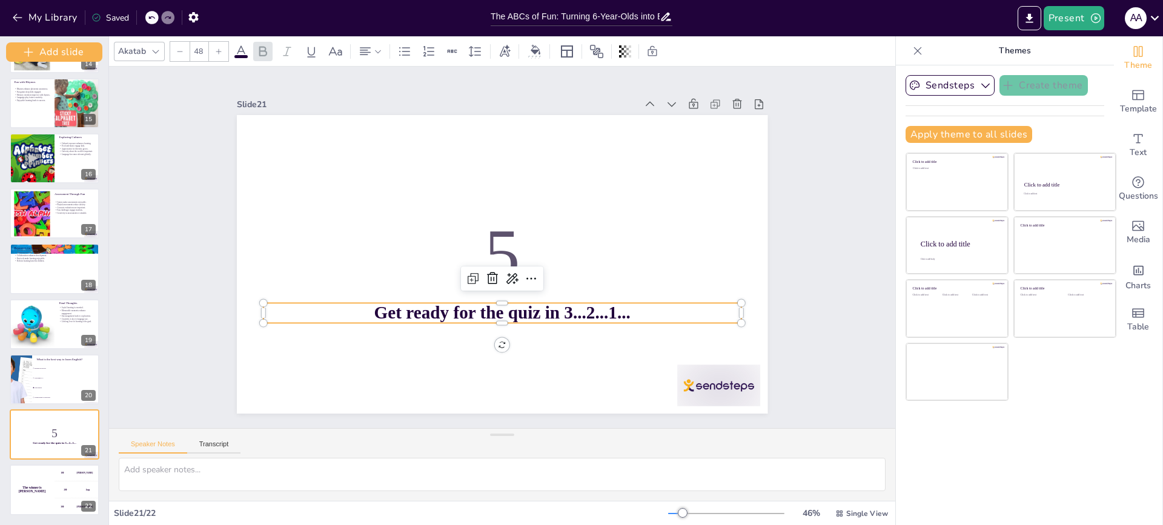
click at [549, 313] on strong "Get ready for the quiz in 3...2...1..." at bounding box center [482, 310] width 250 height 98
click at [45, 499] on div "The winner is [PERSON_NAME]" at bounding box center [31, 489] width 45 height 51
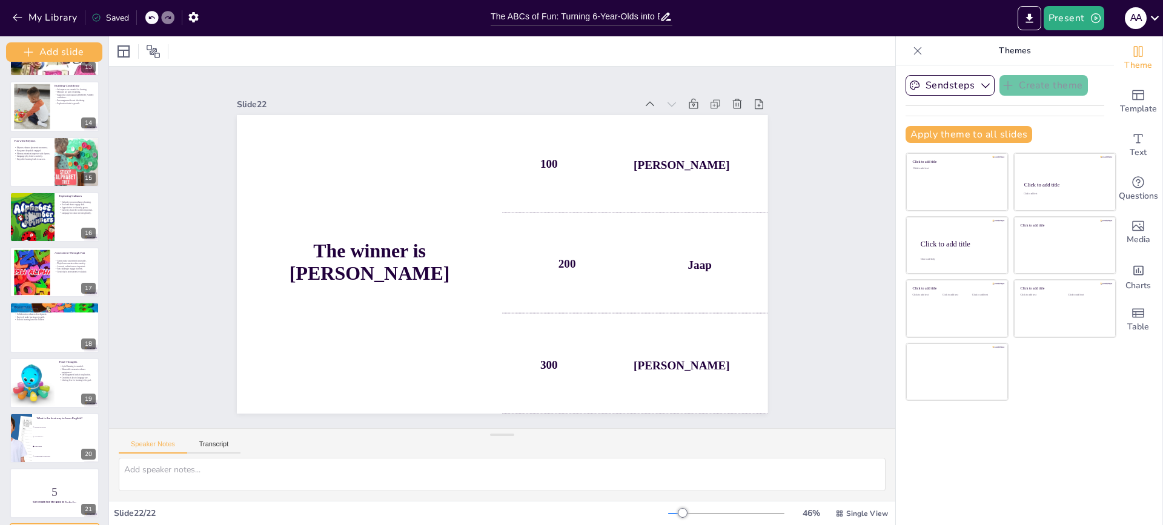
scroll to position [707, 0]
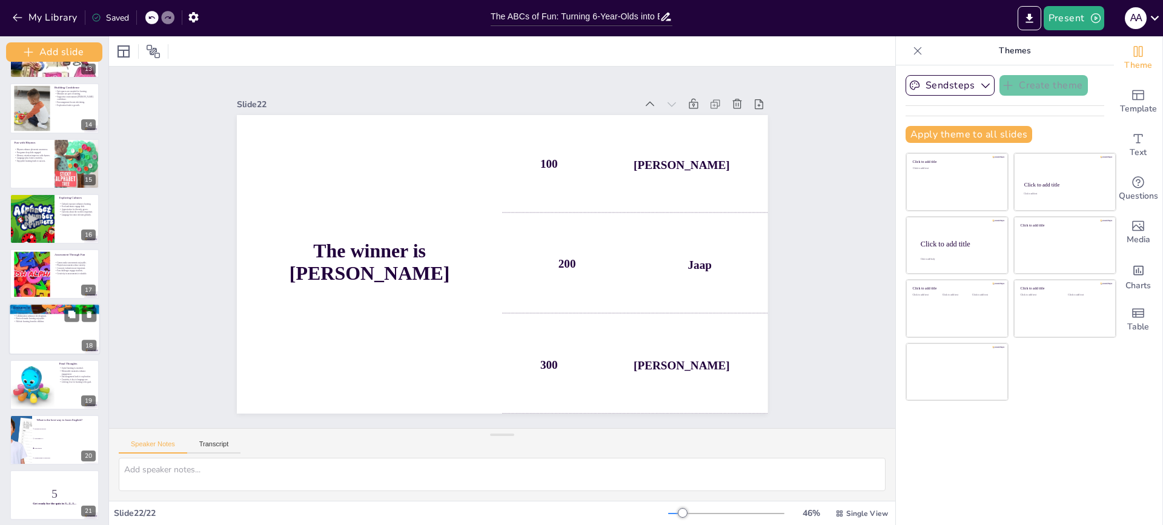
checkbox input "true"
click at [59, 326] on div at bounding box center [54, 328] width 91 height 51
type textarea "Providing resources to parents extends learning beyond the classroom, reinforci…"
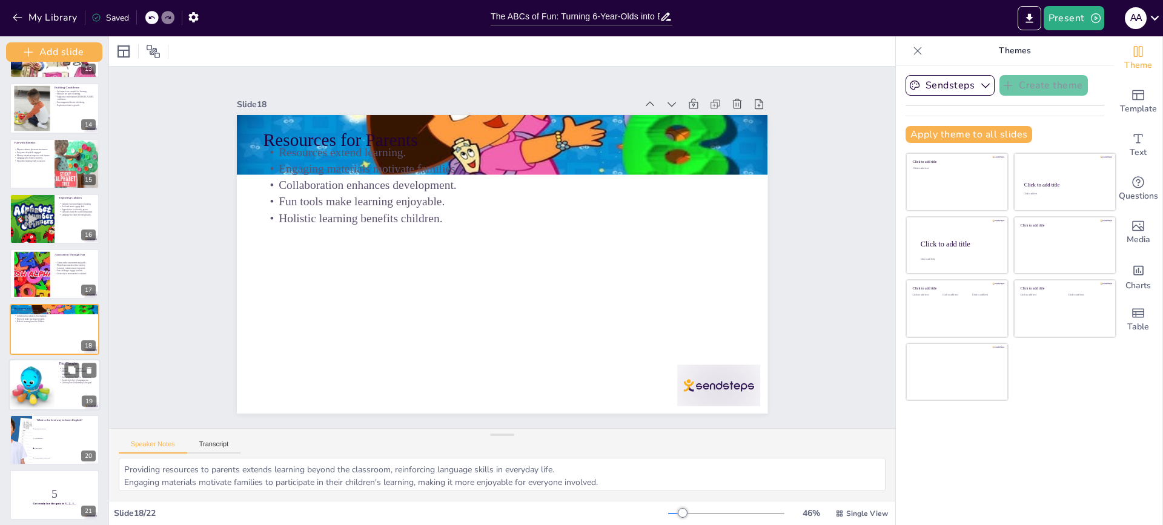
scroll to position [743, 0]
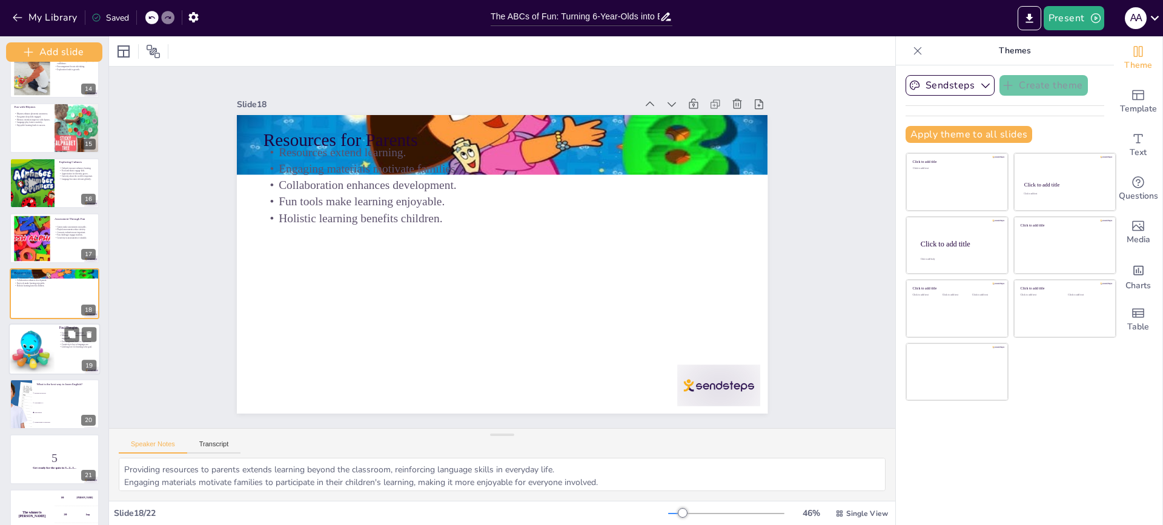
checkbox input "true"
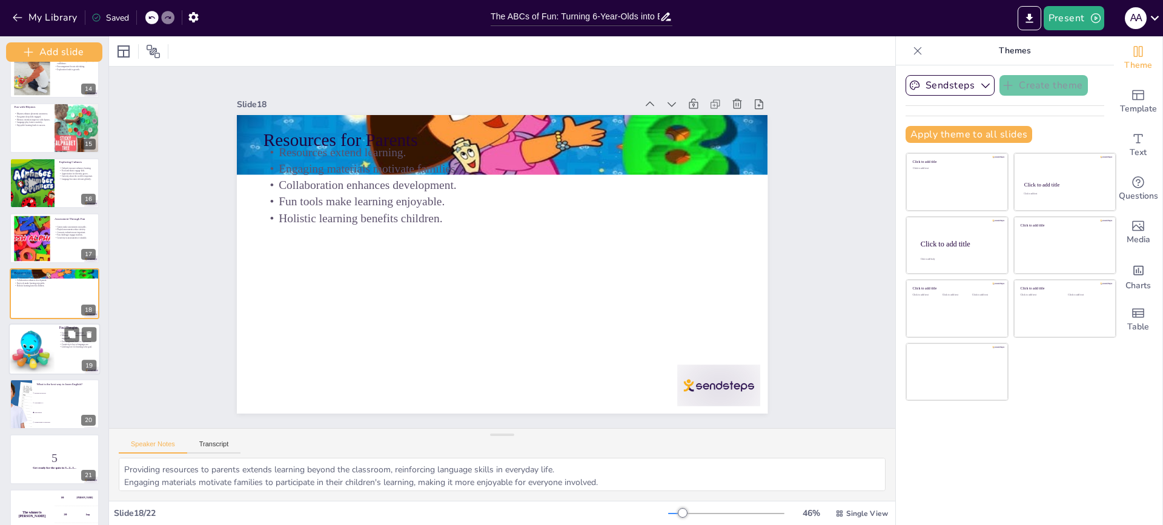
checkbox input "true"
click at [63, 361] on div at bounding box center [54, 348] width 91 height 51
type textarea "Joyful learning experiences are essential for fostering a lifelong love for lan…"
checkbox input "true"
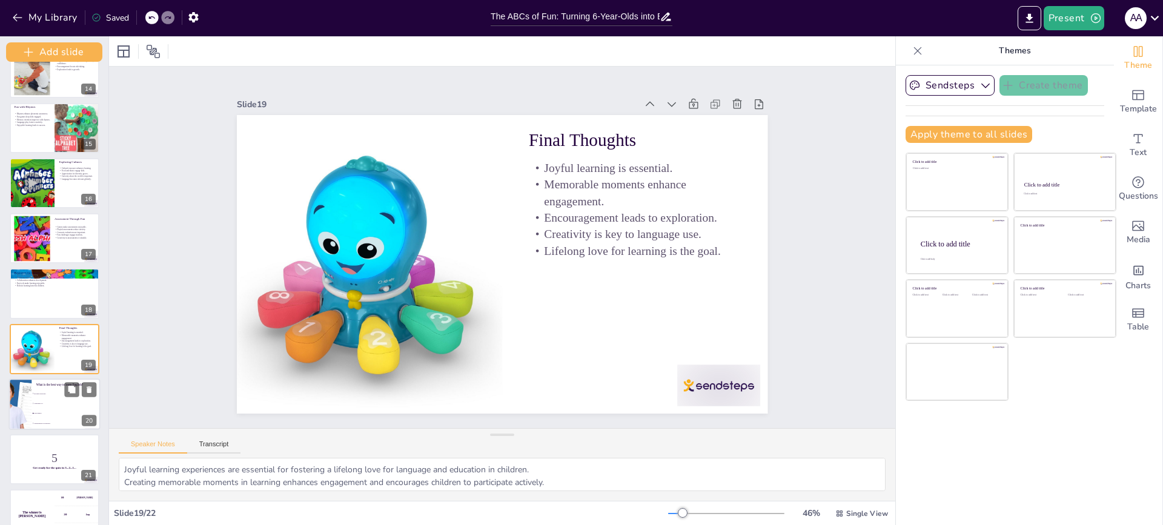
checkbox input "true"
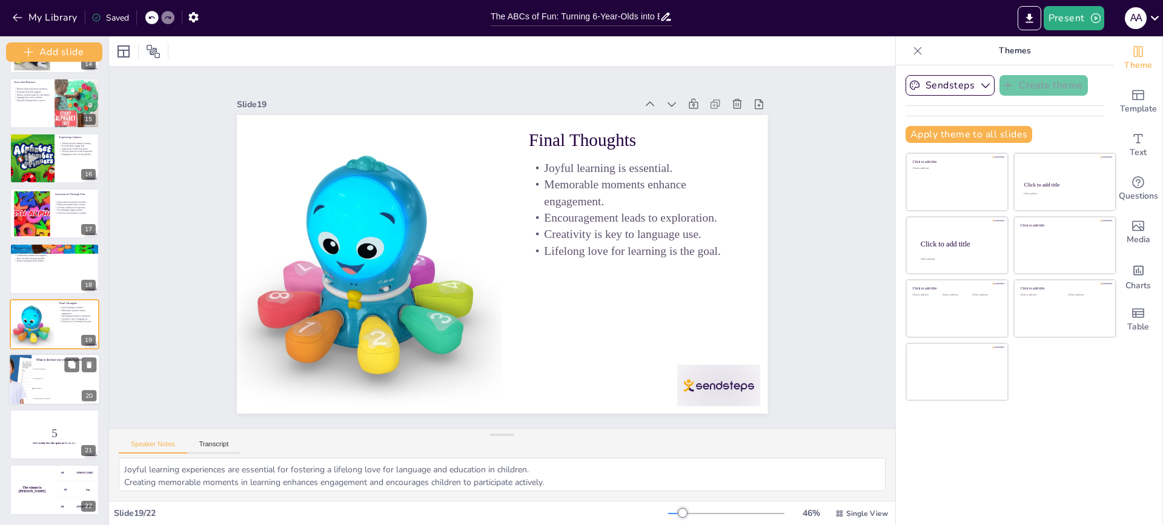
checkbox input "true"
click at [54, 394] on li "Memorizing vocabulary" at bounding box center [65, 398] width 68 height 10
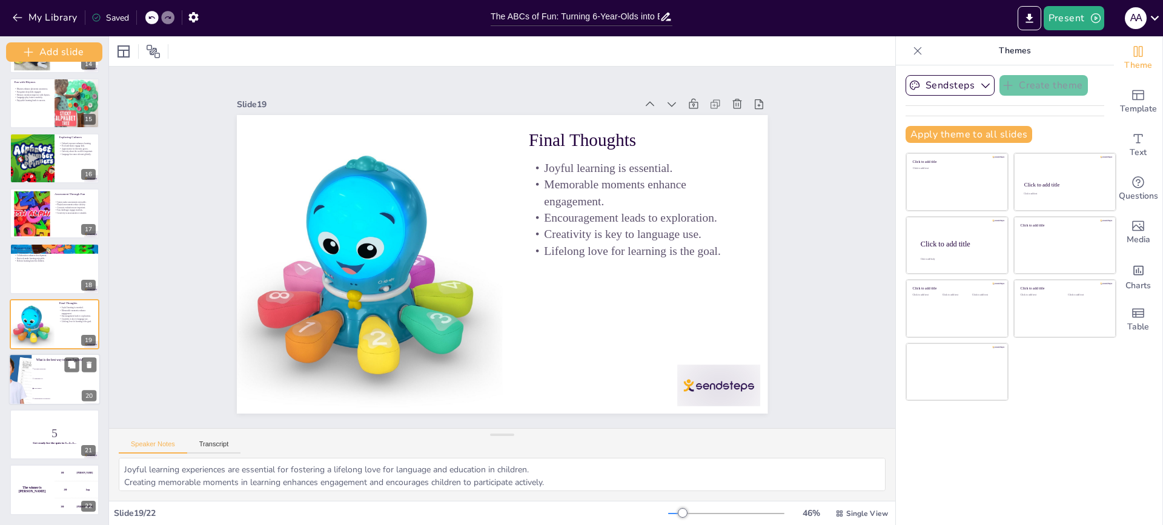
type textarea "The correct answer is "Fun games," as discussed in the slide titled "Engaging A…"
checkbox input "true"
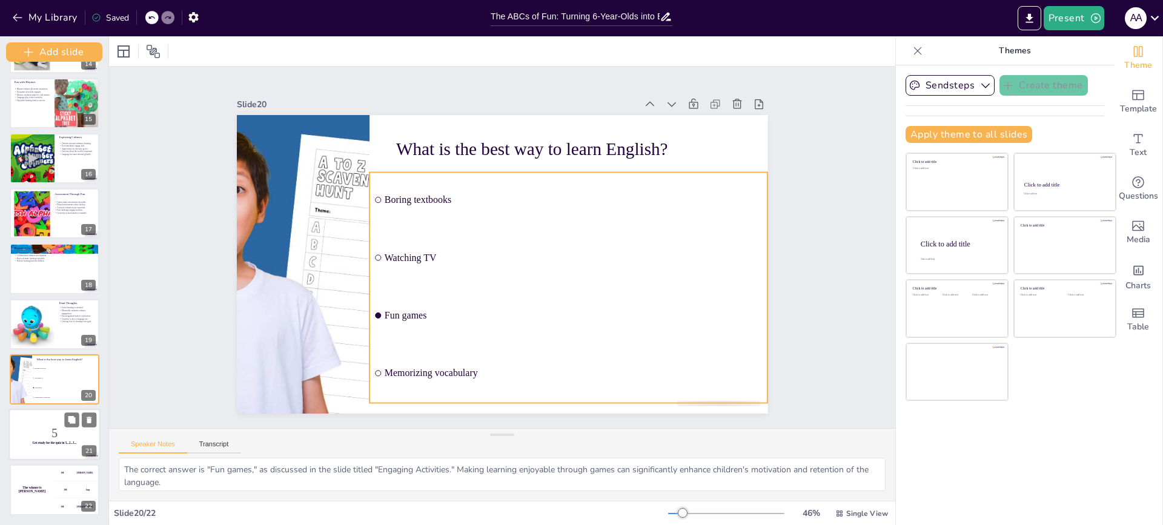
checkbox input "true"
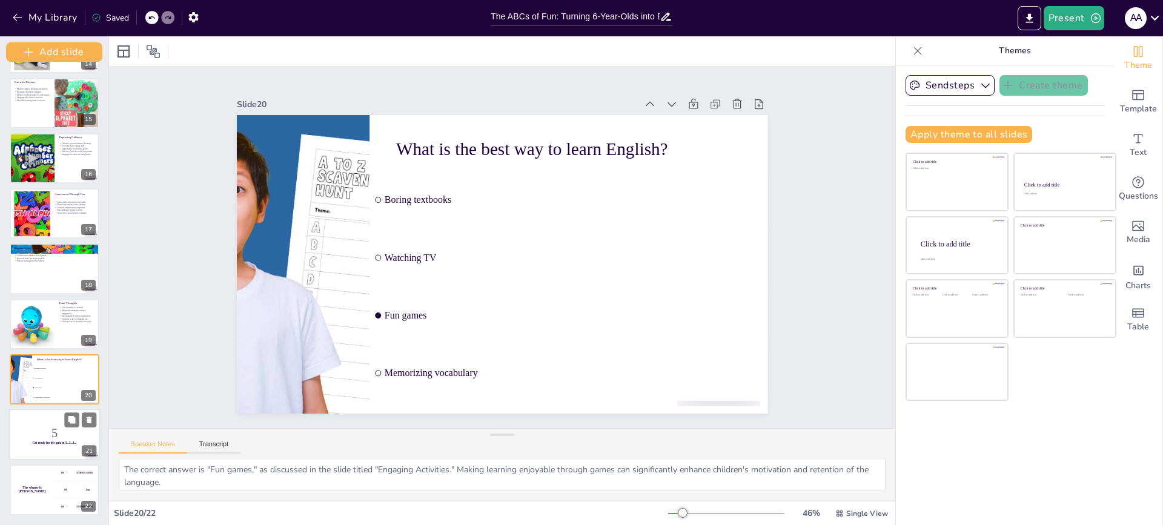
checkbox input "true"
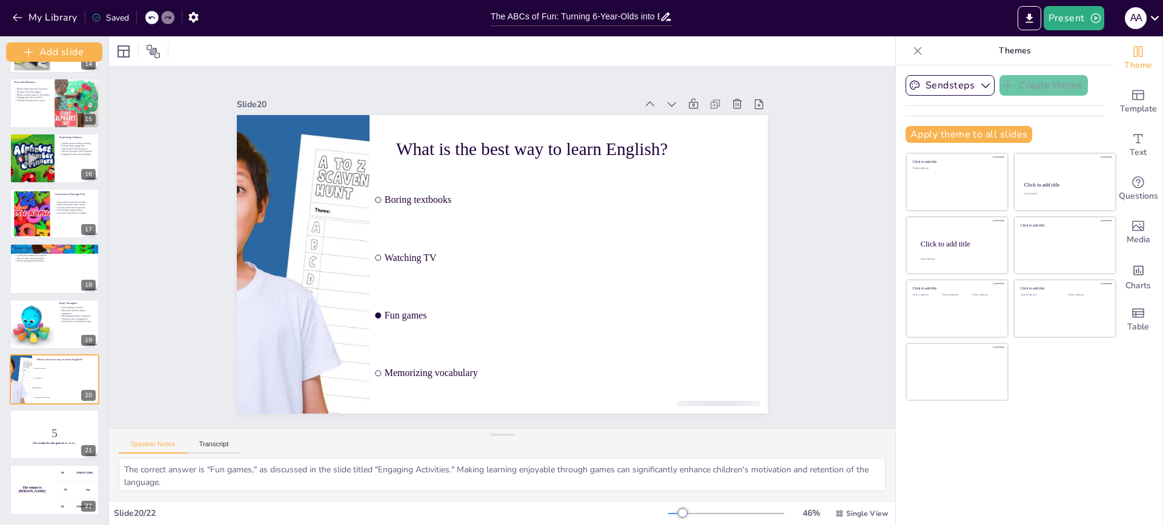
checkbox input "true"
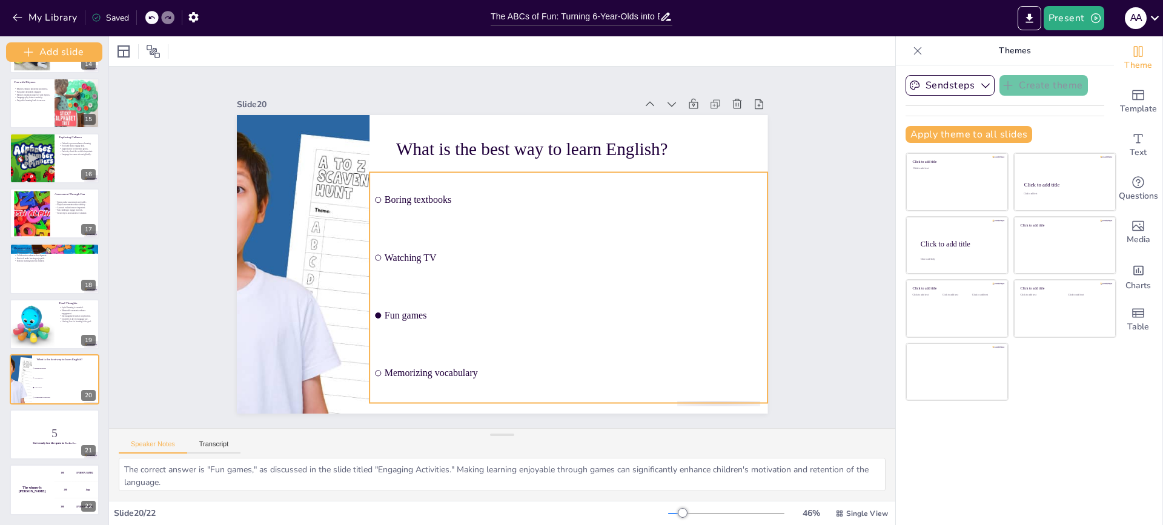
checkbox input "true"
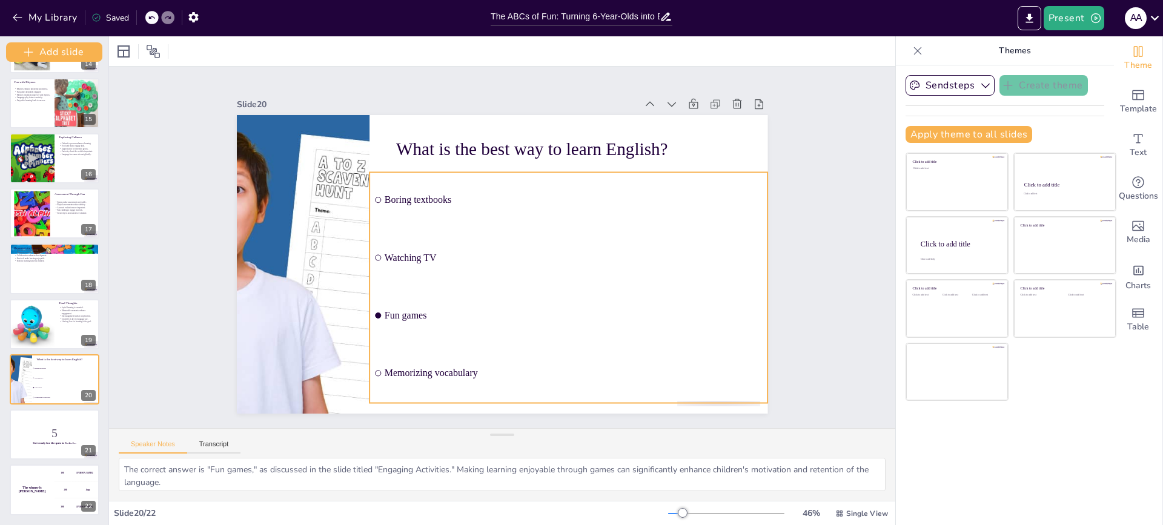
checkbox input "true"
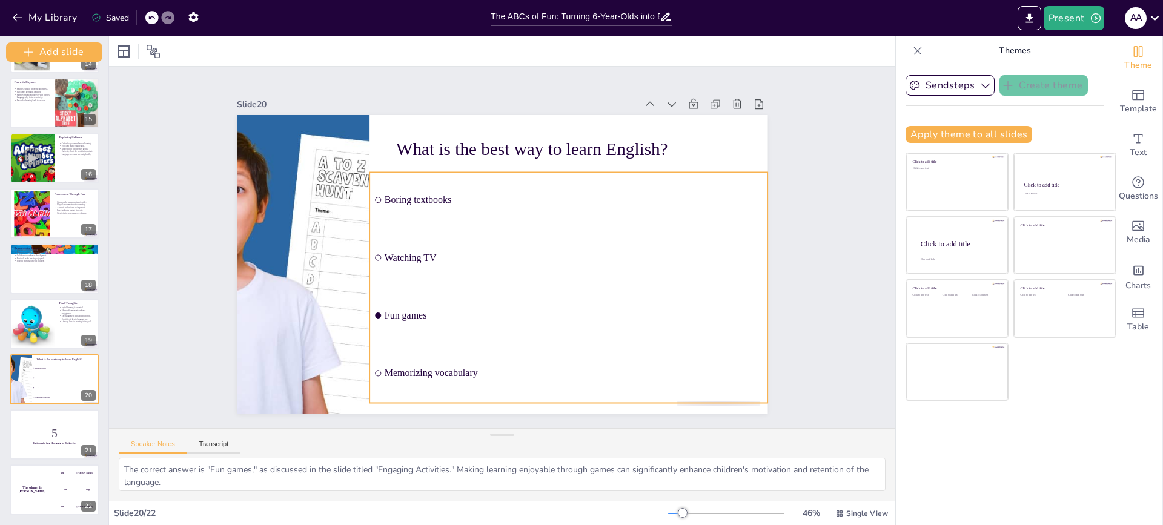
checkbox input "true"
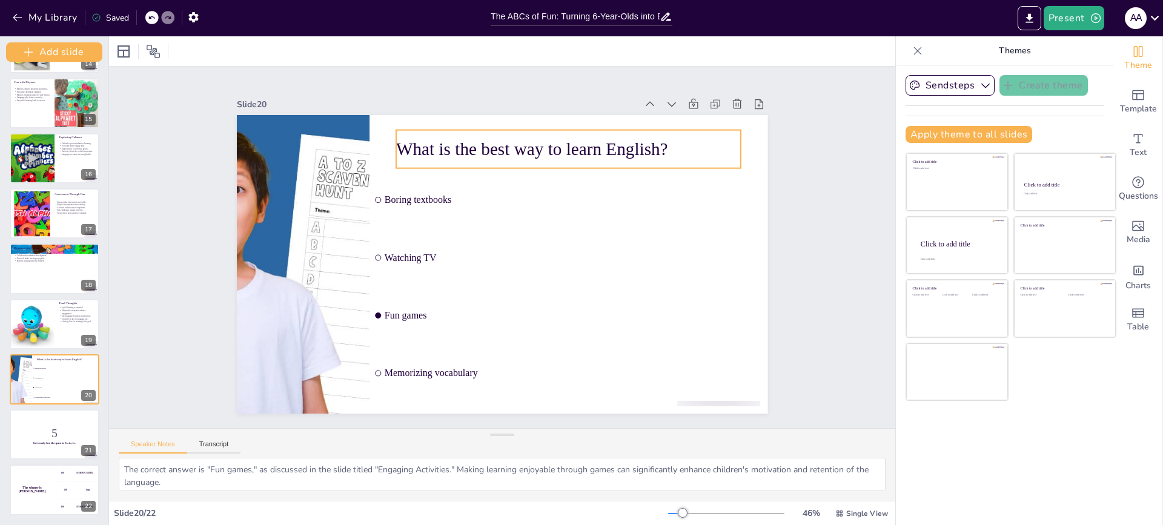
checkbox input "true"
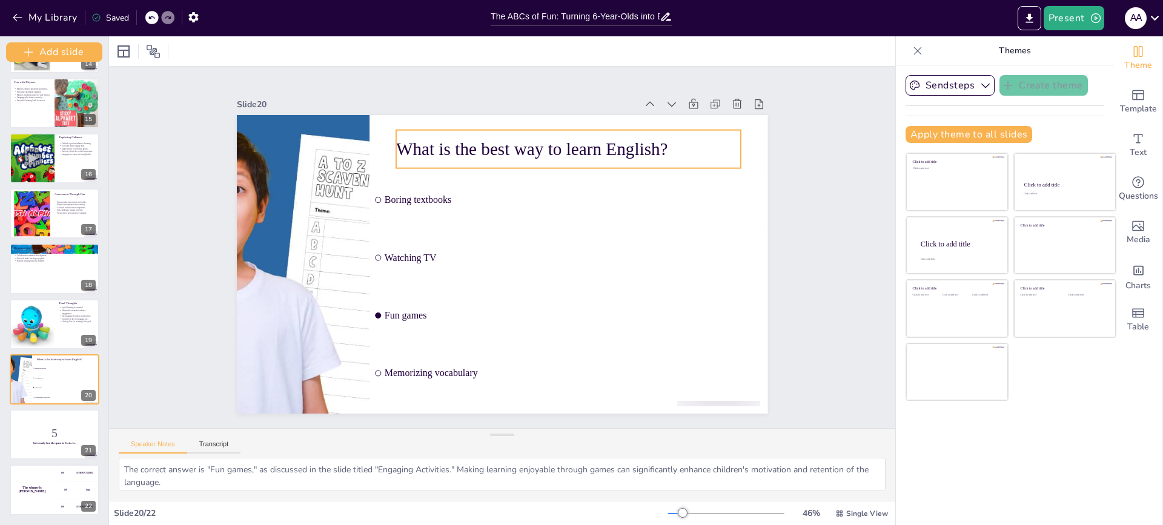
checkbox input "true"
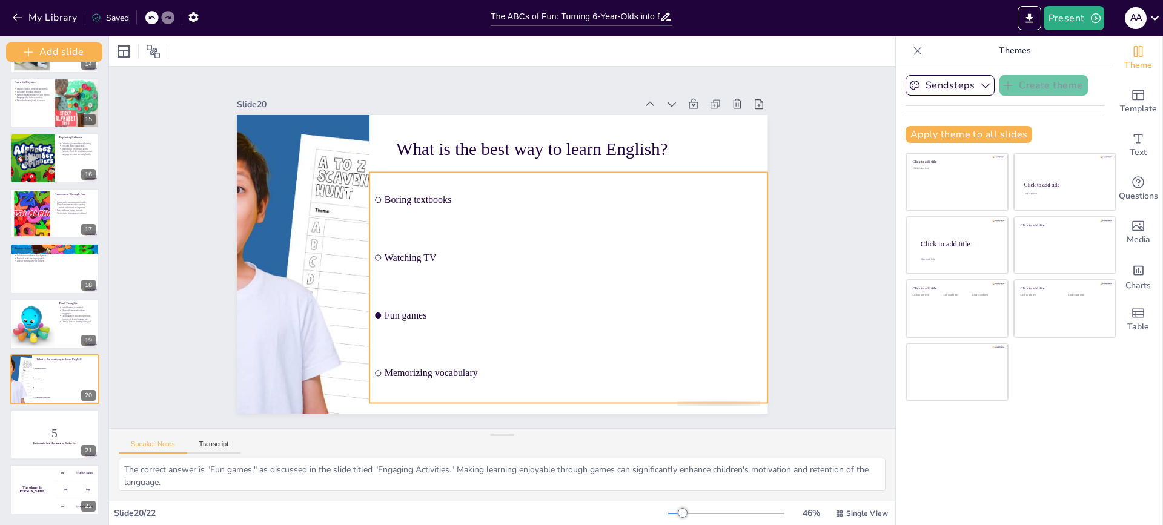
checkbox input "true"
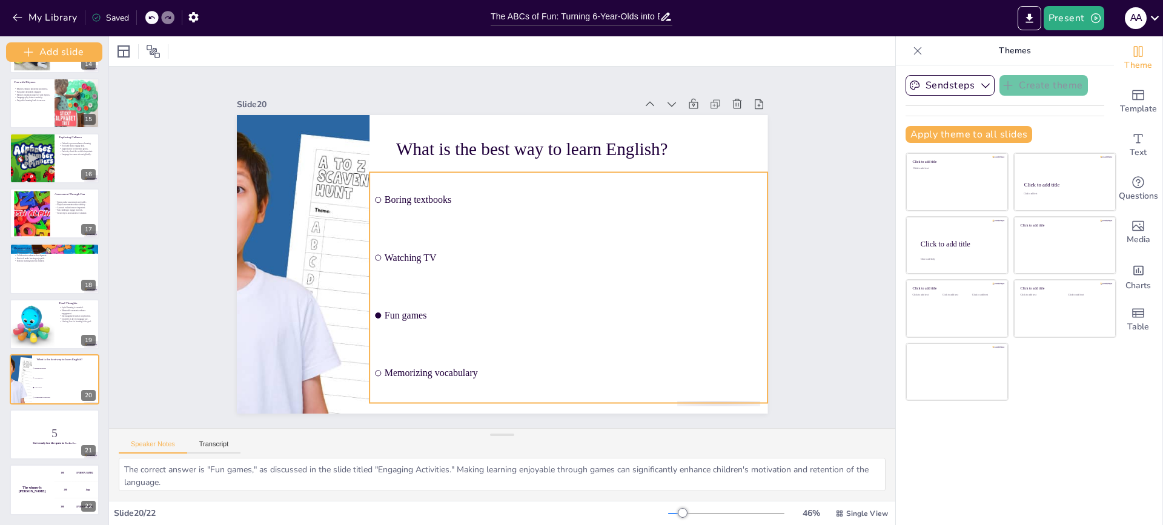
checkbox input "true"
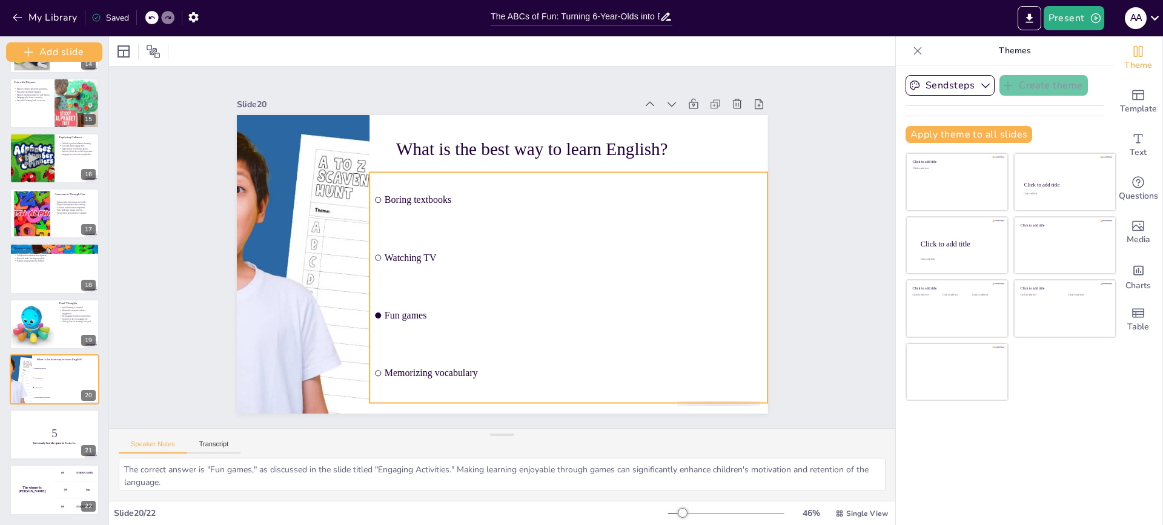
checkbox input "true"
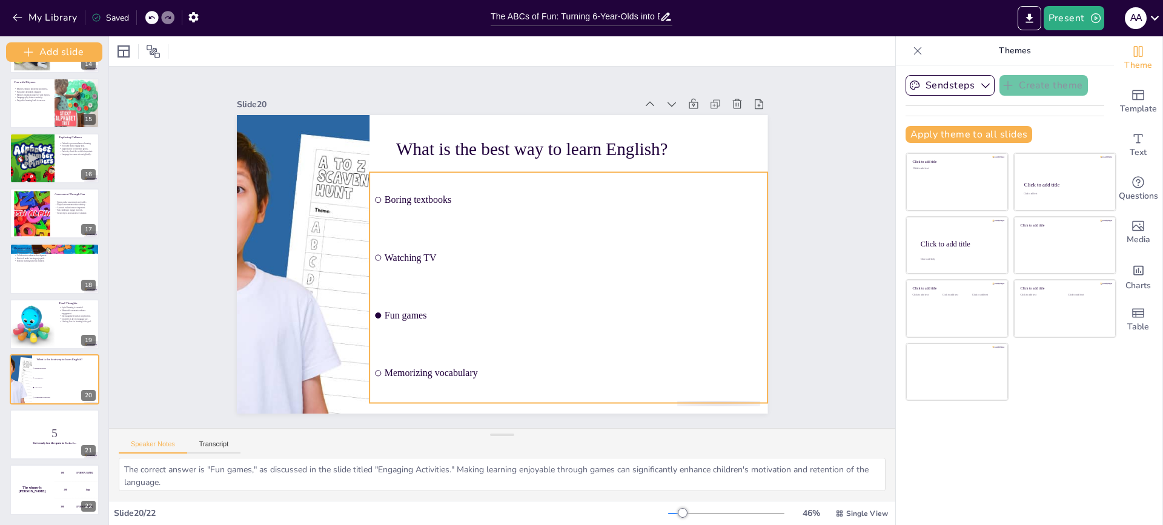
checkbox input "true"
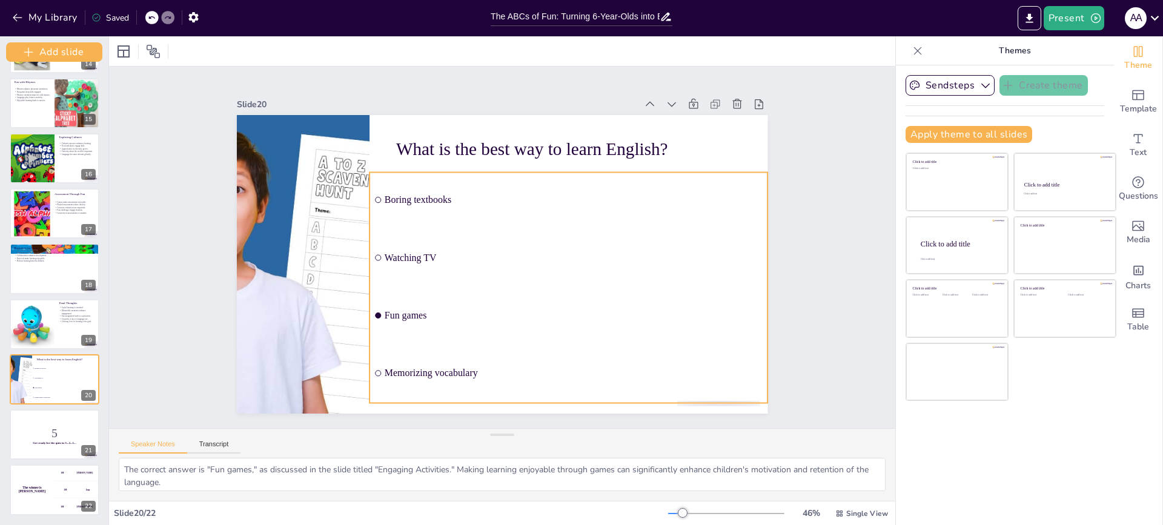
checkbox input "true"
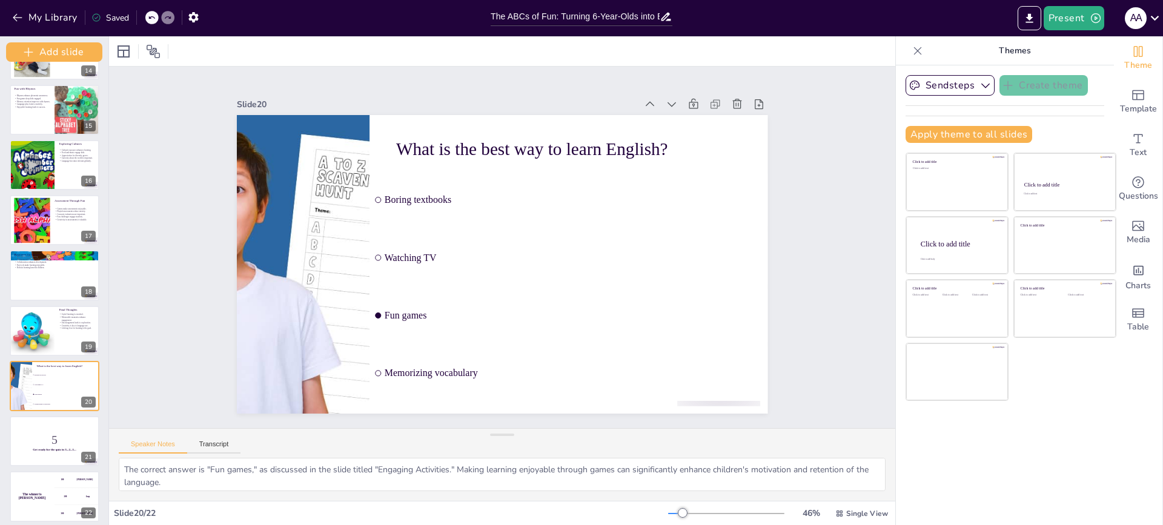
scroll to position [764, 0]
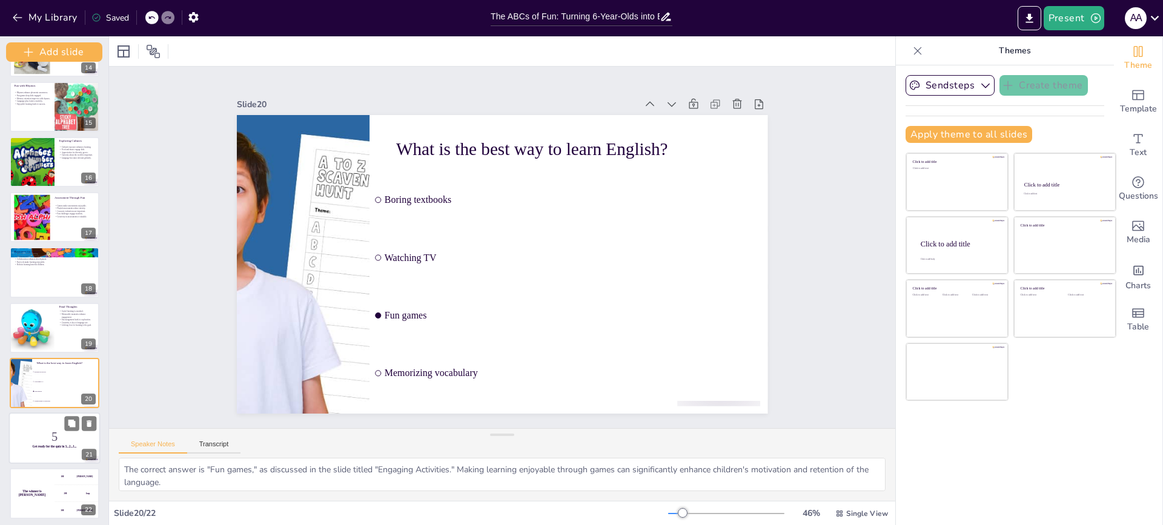
click at [89, 434] on p "5" at bounding box center [54, 436] width 82 height 17
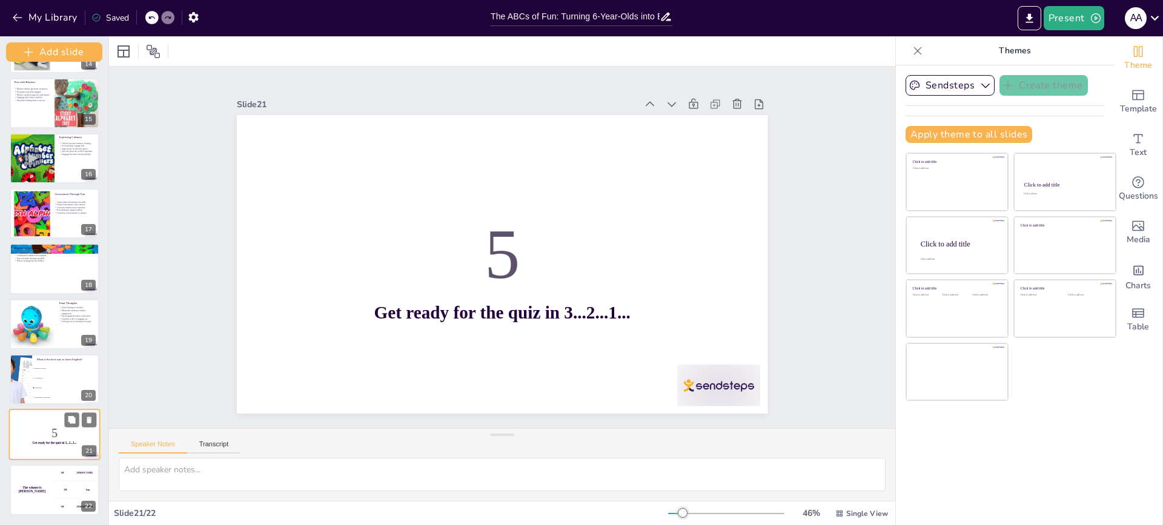
scroll to position [767, 0]
click at [55, 502] on div "The winner is [PERSON_NAME] 🏆 100 Hasan 200 Jaap 300 [PERSON_NAME]" at bounding box center [54, 489] width 91 height 51
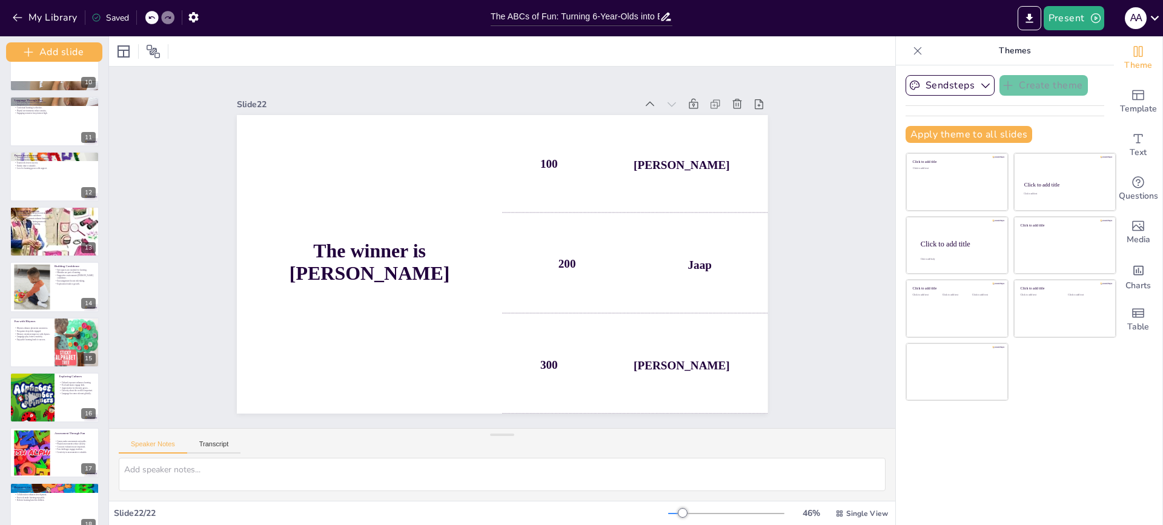
scroll to position [245, 0]
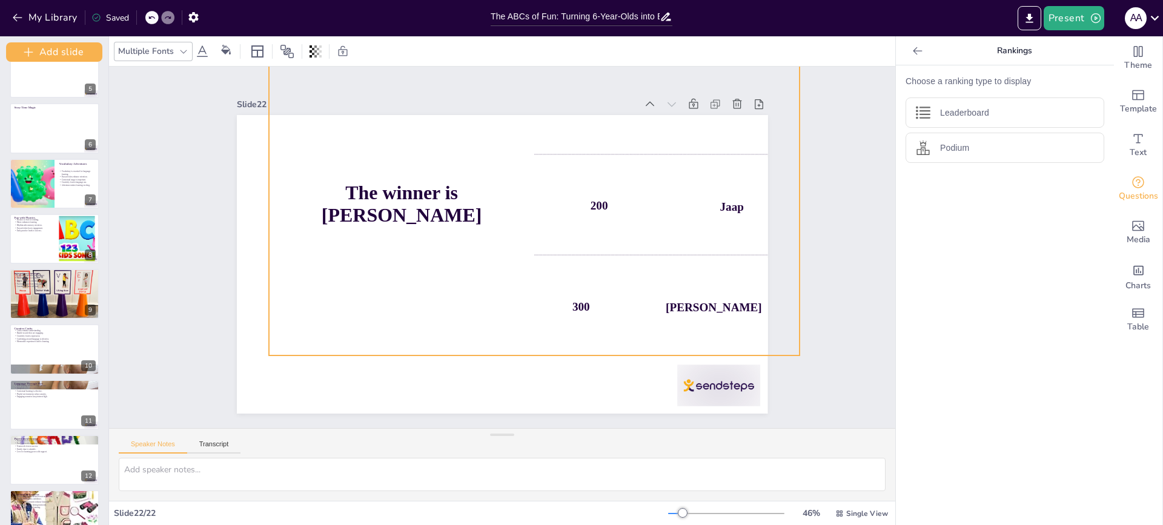
drag, startPoint x: 475, startPoint y: 374, endPoint x: 512, endPoint y: 308, distance: 75.1
click at [512, 308] on div "The winner is [PERSON_NAME]" at bounding box center [401, 206] width 265 height 299
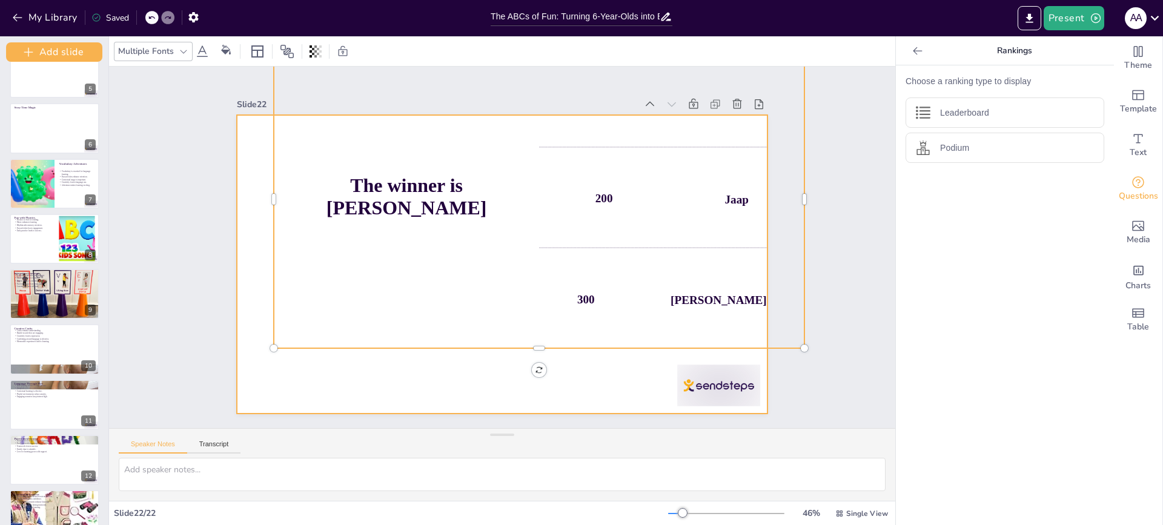
click at [459, 366] on div at bounding box center [502, 264] width 531 height 299
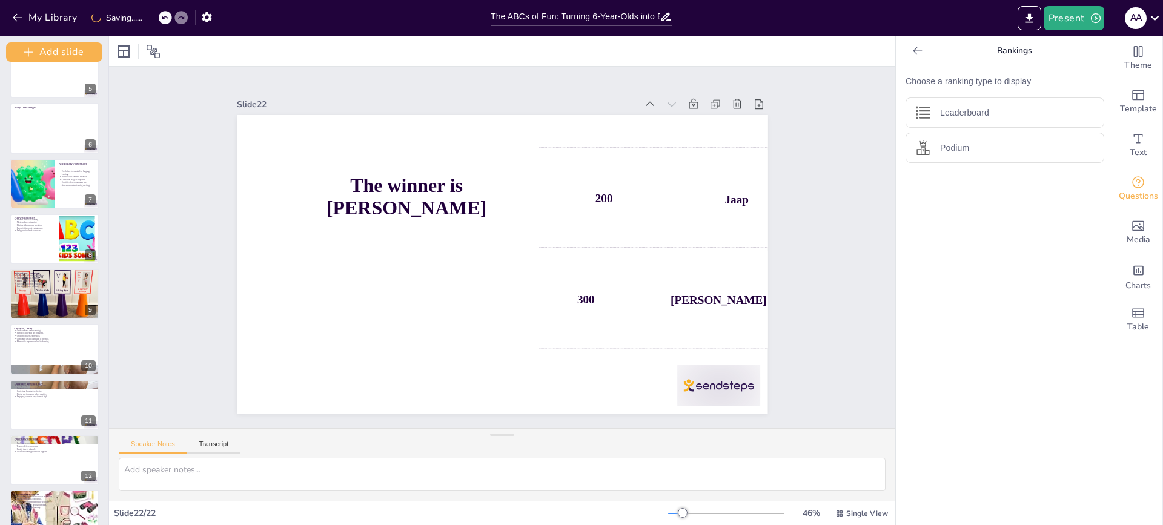
click at [800, 251] on div "Slide 1 Lesson Plan for English Study for Kids of 6 This presentation outlines …" at bounding box center [502, 248] width 786 height 362
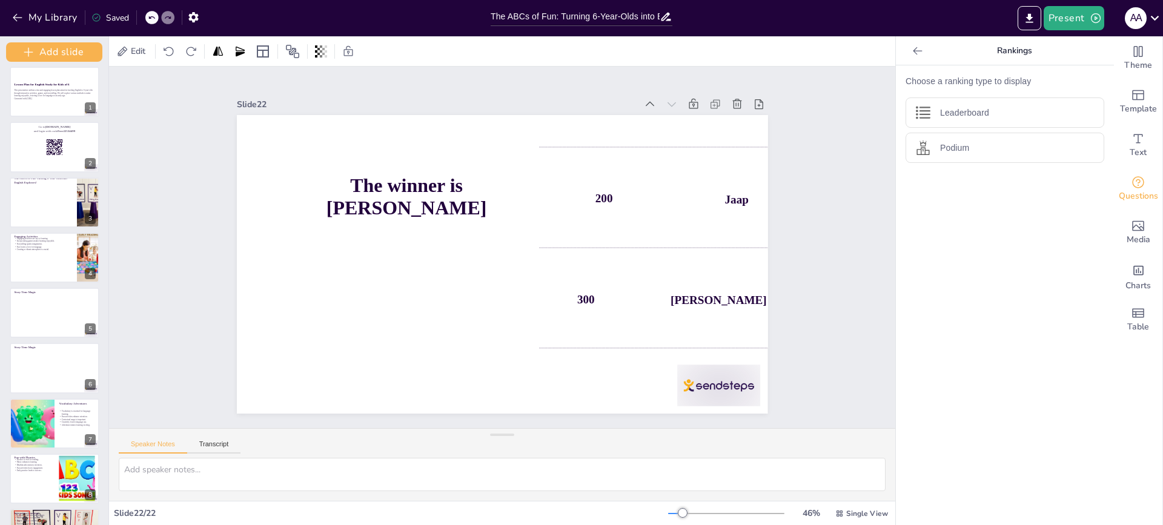
scroll to position [0, 0]
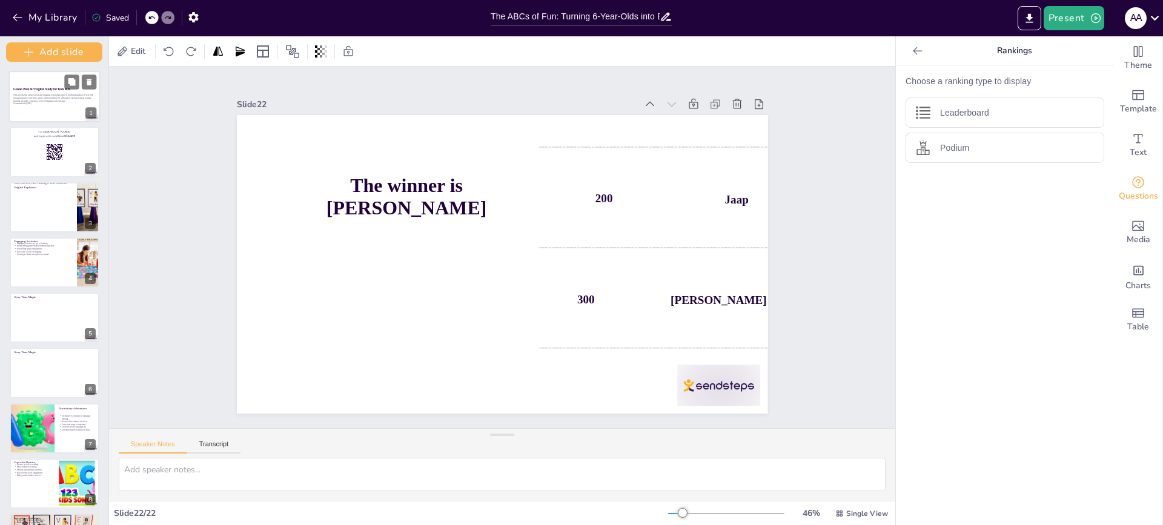
click at [53, 90] on strong "Lesson Plan for English Study for Kids of 6" at bounding box center [41, 89] width 56 height 4
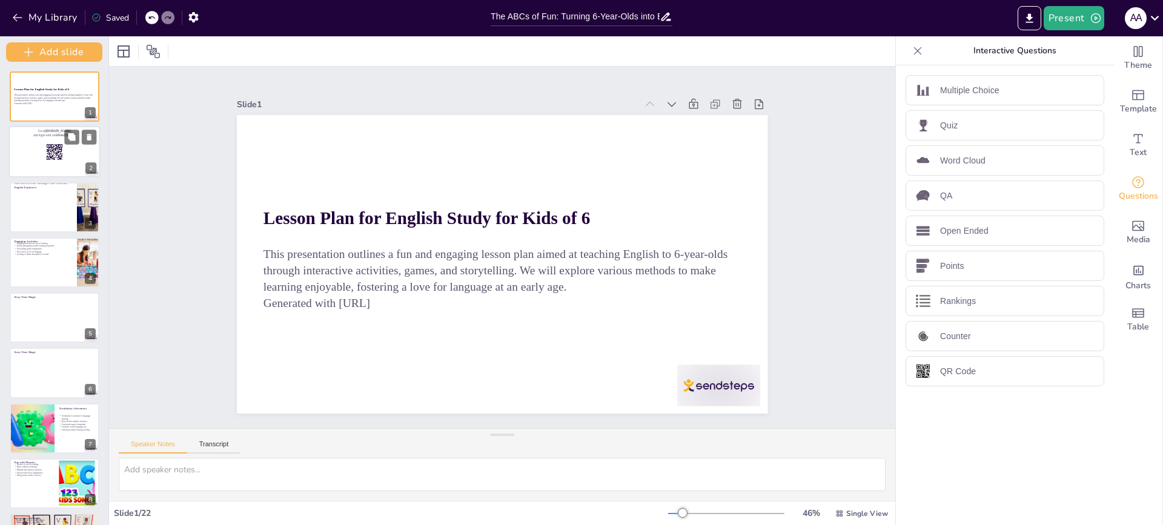
click at [48, 151] on icon at bounding box center [54, 152] width 17 height 17
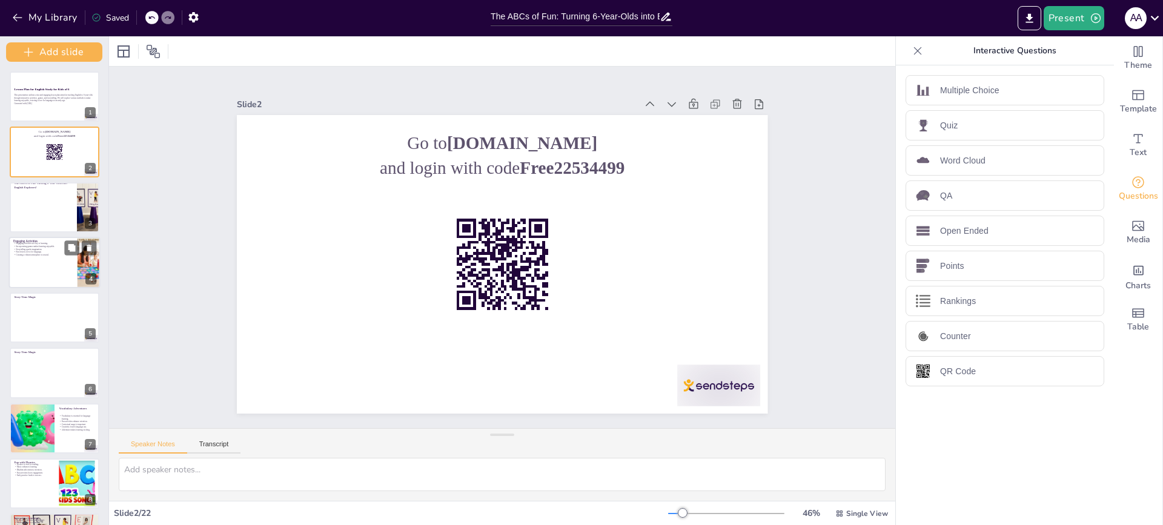
click at [71, 270] on div at bounding box center [54, 262] width 91 height 51
